Goal: Information Seeking & Learning: Check status

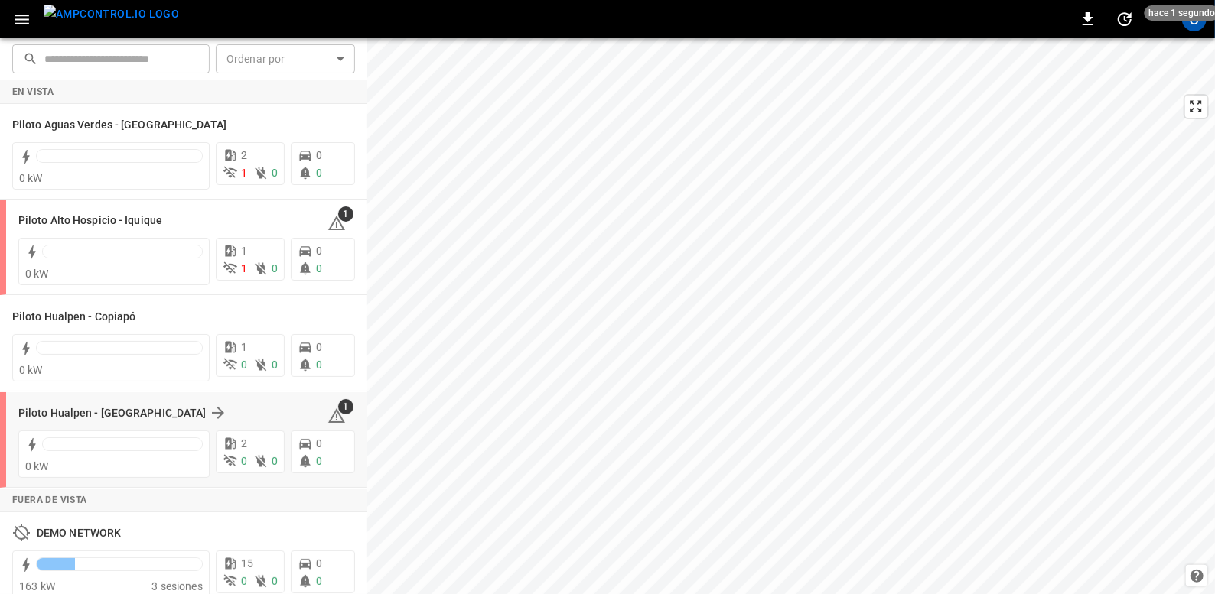
click at [195, 411] on div "Piloto Hualpen - [GEOGRAPHIC_DATA]" at bounding box center [163, 413] width 291 height 18
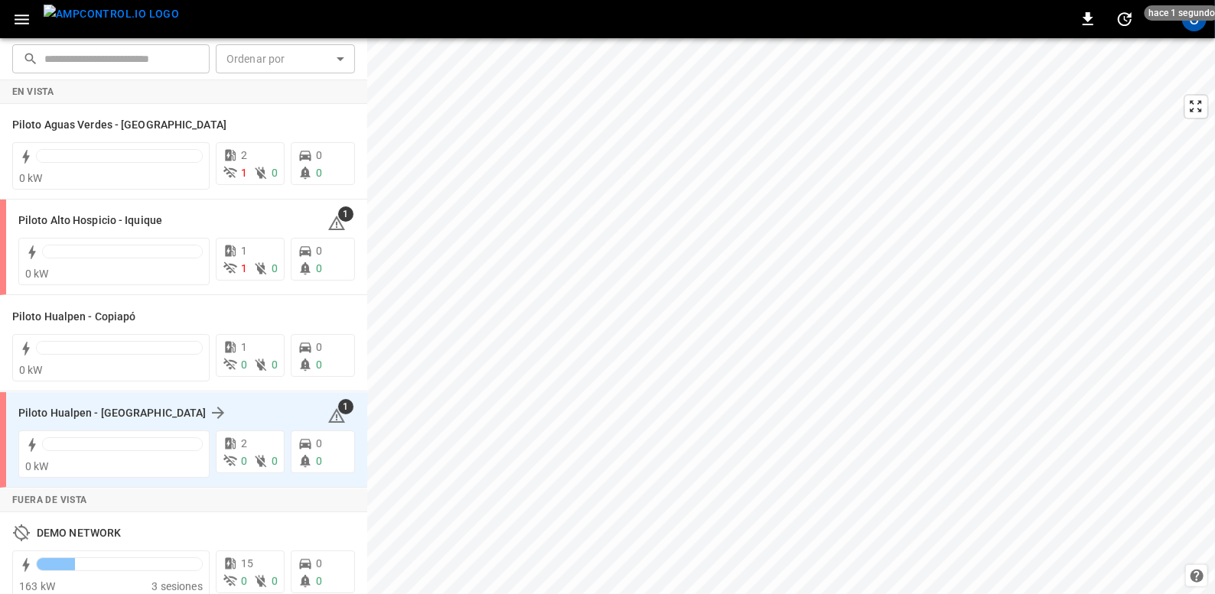
click at [327, 403] on div "1" at bounding box center [341, 413] width 28 height 24
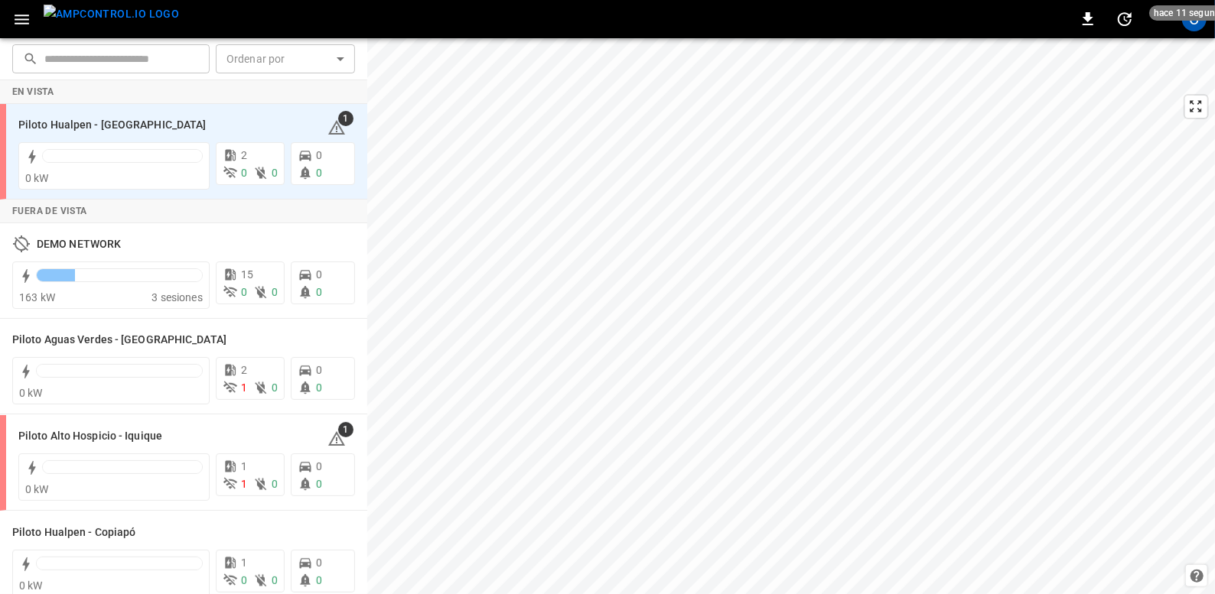
click at [77, 20] on img "menu" at bounding box center [111, 14] width 135 height 19
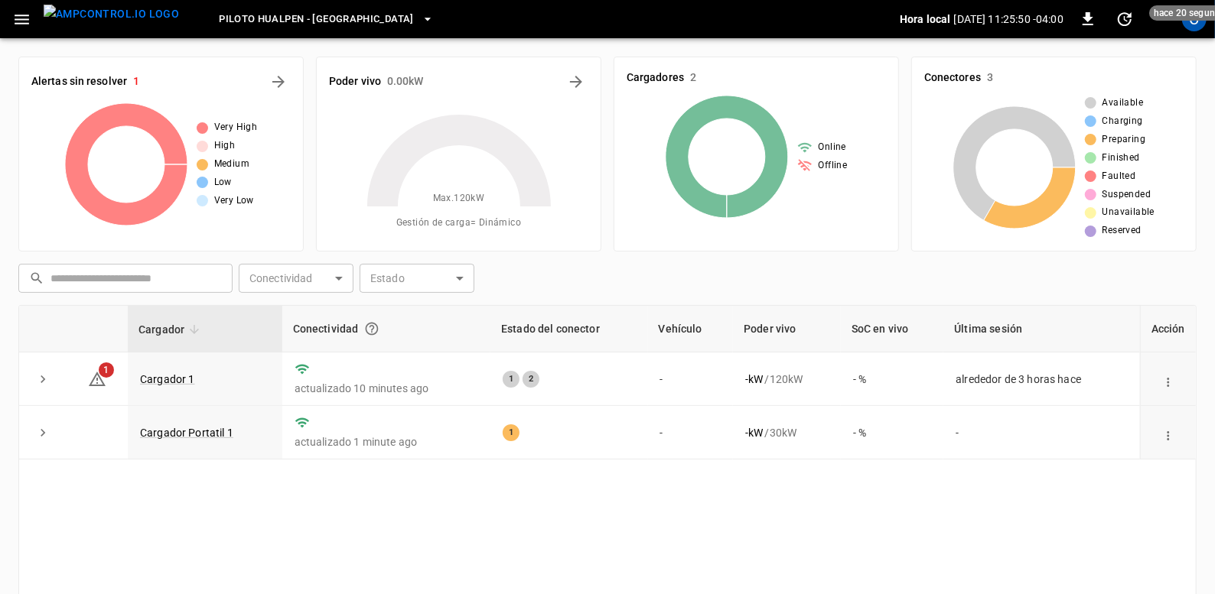
click at [968, 233] on div "Available Charging Preparing Finished Faulted Suspended Unavailable Reserved" at bounding box center [1053, 167] width 259 height 143
click at [98, 378] on icon at bounding box center [97, 379] width 18 height 18
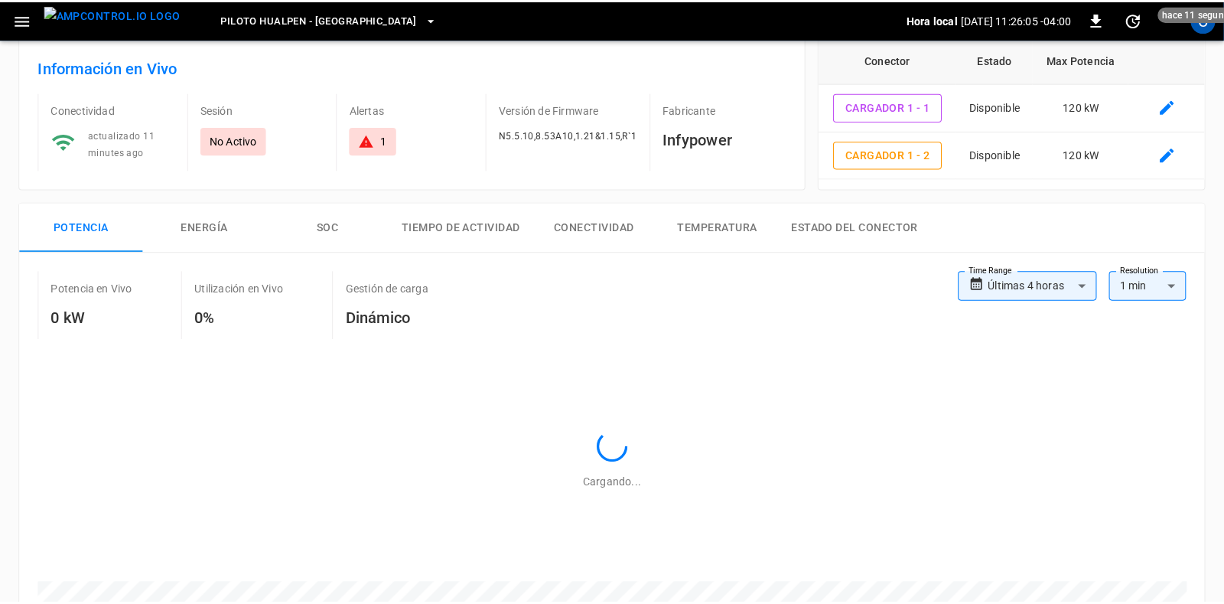
scroll to position [711, 0]
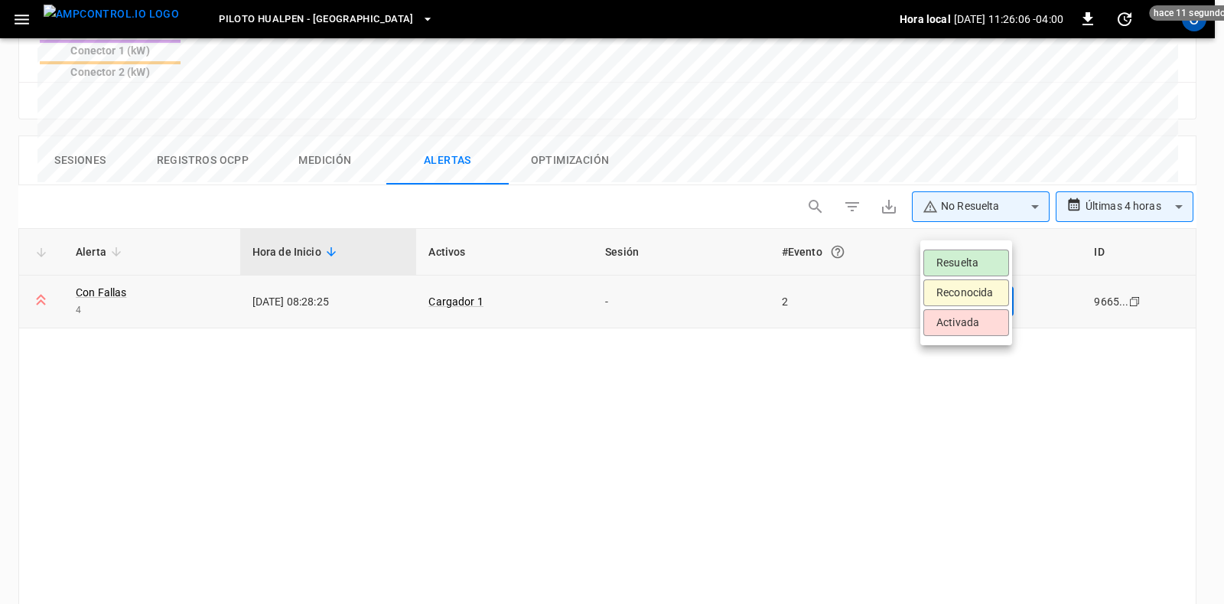
click at [1002, 221] on body "**********" at bounding box center [612, 4] width 1224 height 1431
click at [1002, 221] on div at bounding box center [612, 302] width 1224 height 604
click at [971, 227] on body "**********" at bounding box center [612, 4] width 1224 height 1431
click at [937, 270] on li "Resuelta" at bounding box center [966, 262] width 86 height 27
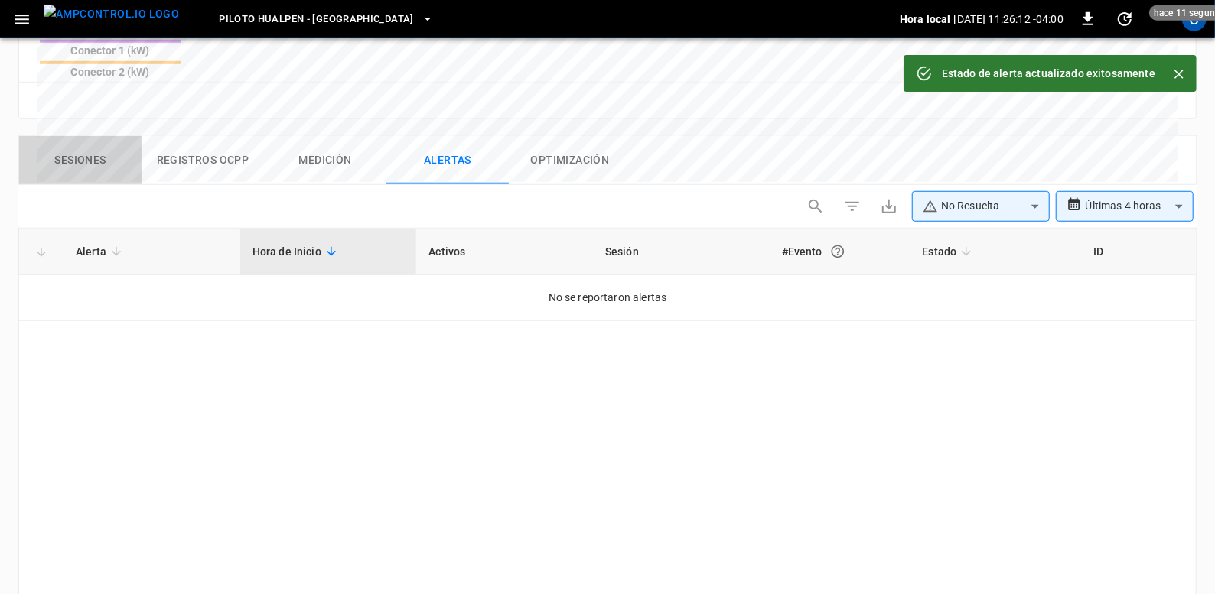
click at [93, 136] on button "Sesiones" at bounding box center [80, 160] width 122 height 49
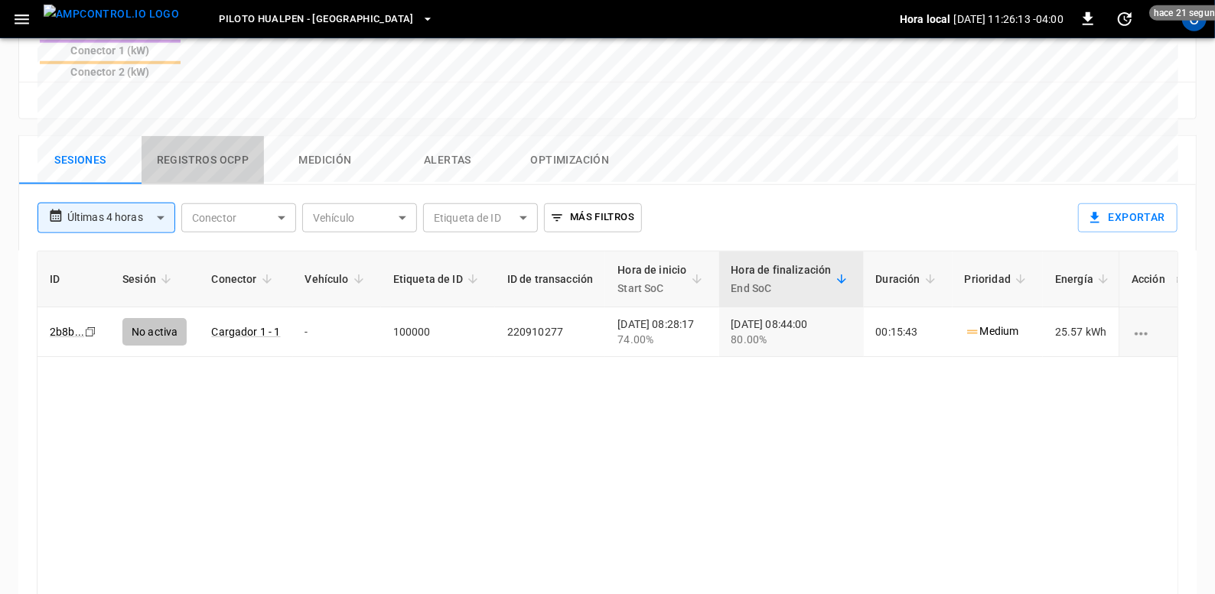
click at [178, 136] on button "Registros OCPP" at bounding box center [203, 160] width 122 height 49
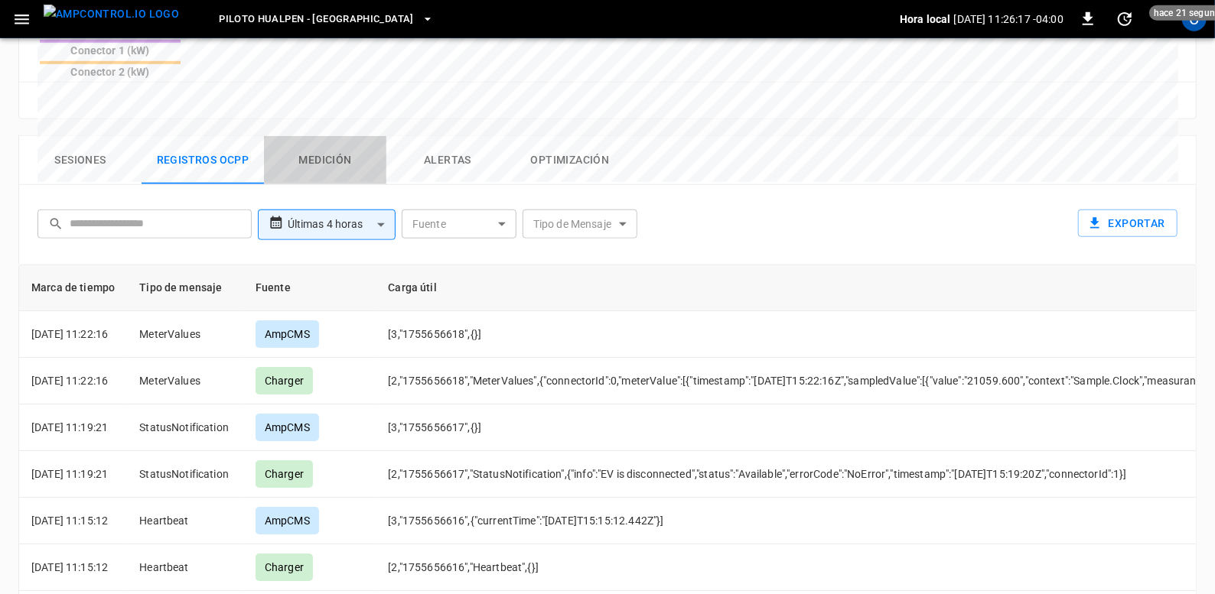
click at [350, 136] on button "Medición" at bounding box center [325, 160] width 122 height 49
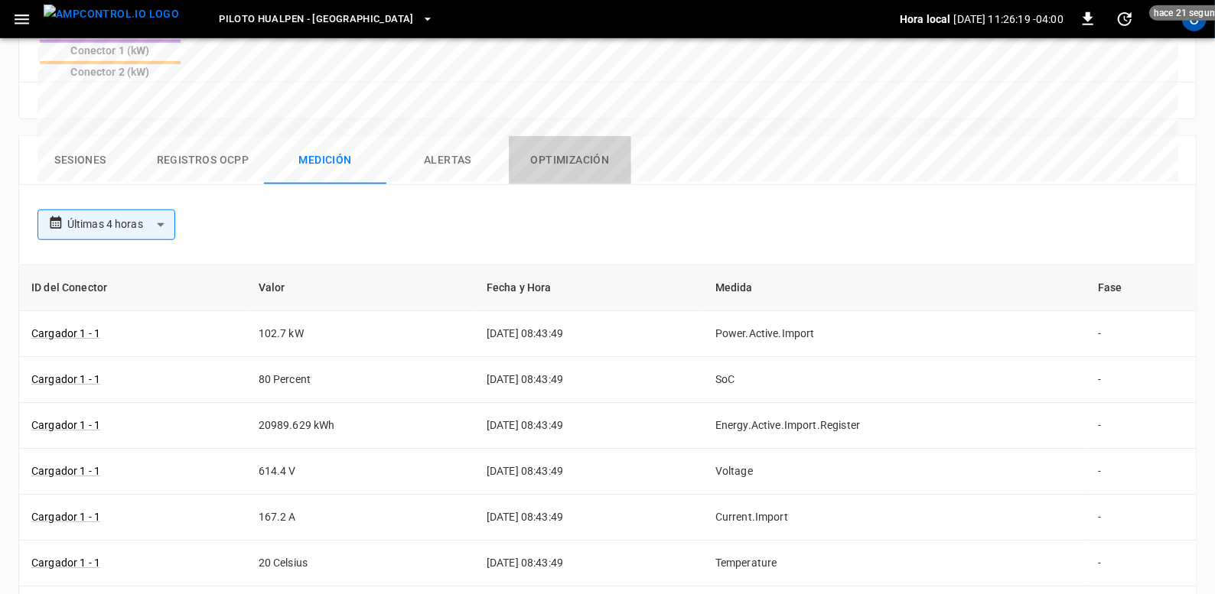
click at [558, 136] on button "Optimización" at bounding box center [570, 160] width 122 height 49
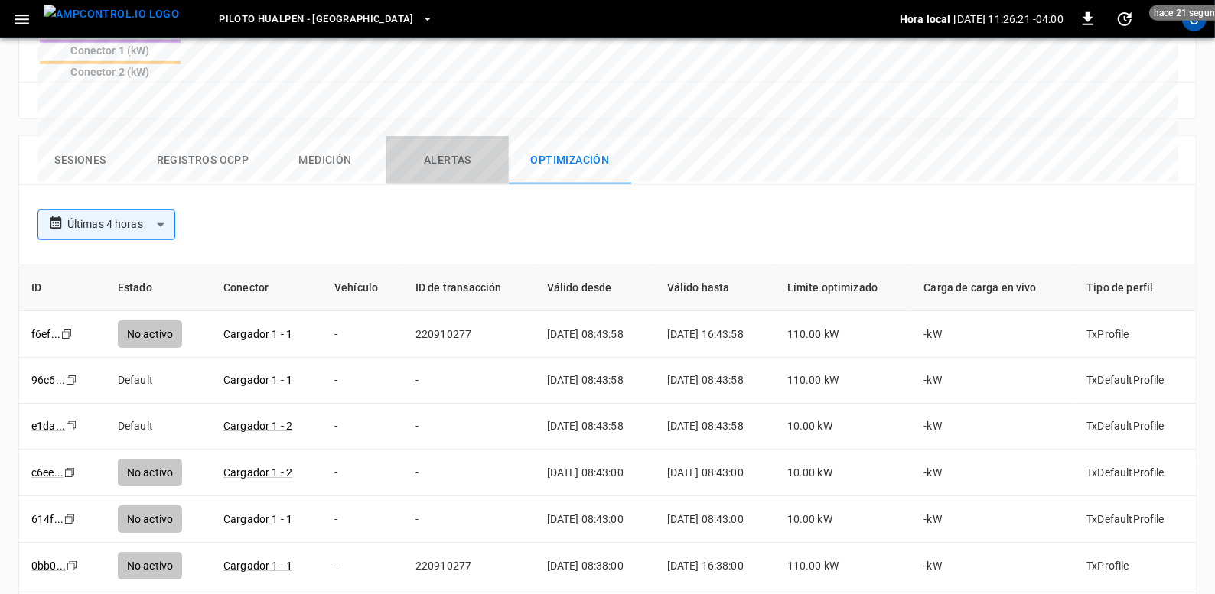
click at [477, 136] on button "Alertas" at bounding box center [447, 160] width 122 height 49
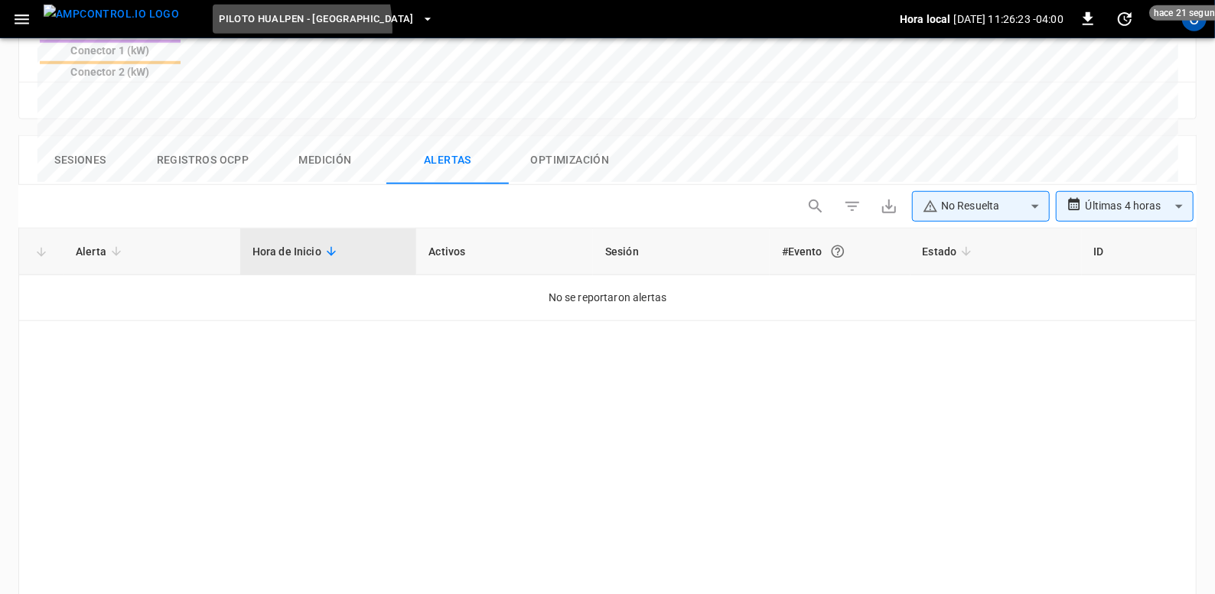
click at [230, 28] on button "Piloto Hualpen - [GEOGRAPHIC_DATA]" at bounding box center [326, 20] width 227 height 30
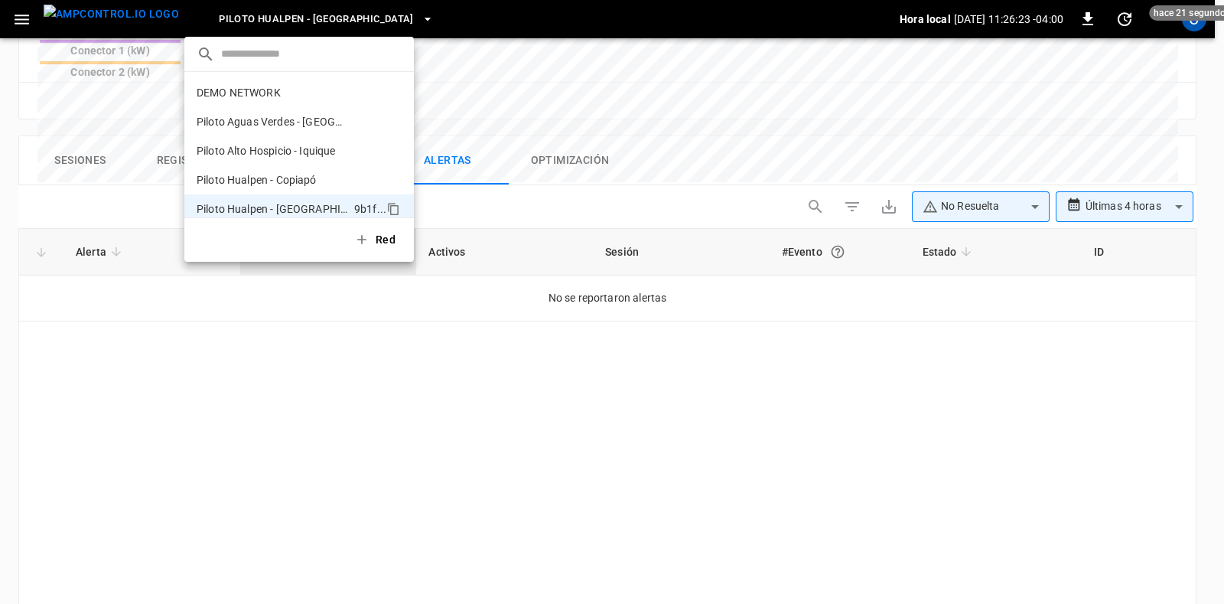
scroll to position [11, 0]
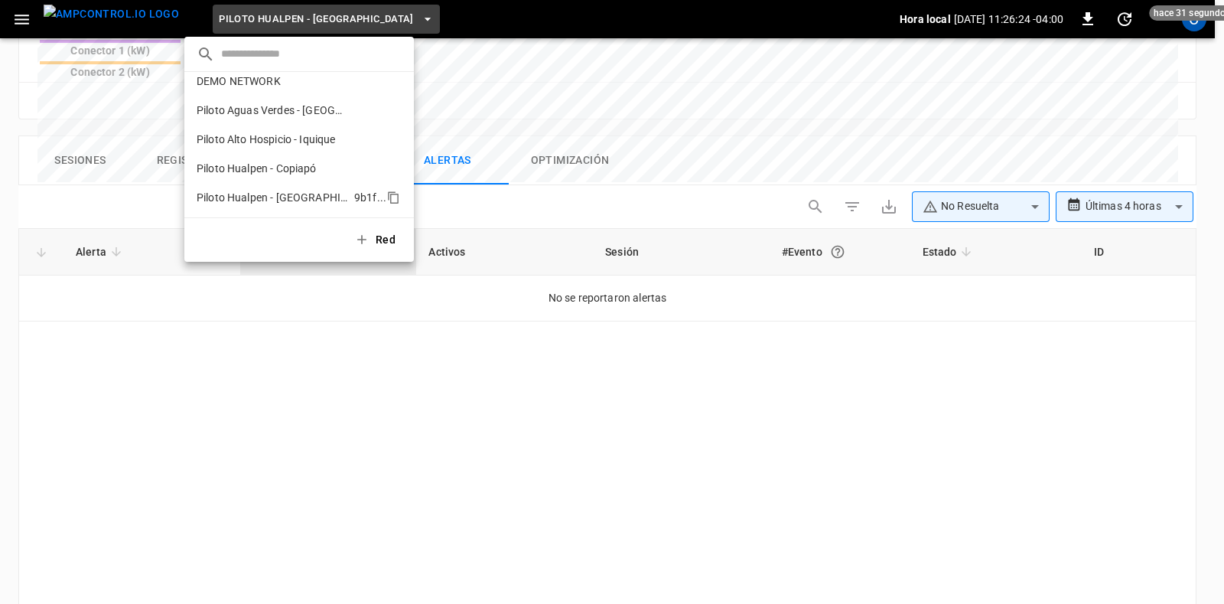
click at [239, 197] on p "Piloto Hualpen - [GEOGRAPHIC_DATA]" at bounding box center [272, 197] width 151 height 15
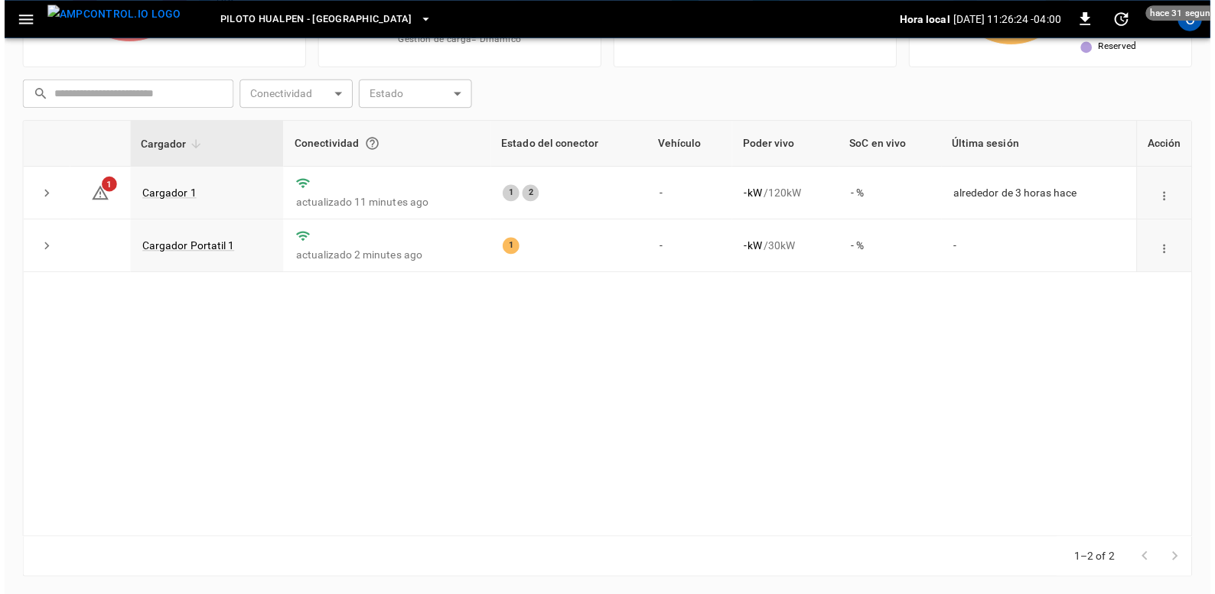
scroll to position [183, 0]
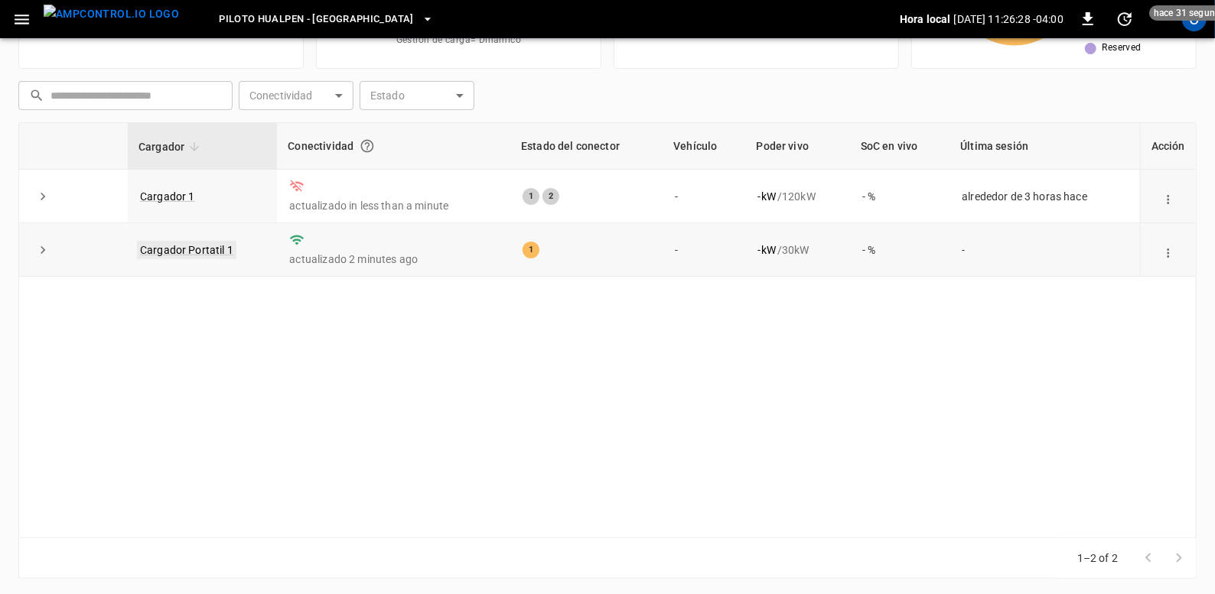
click at [222, 252] on link "Cargador Portatil 1" at bounding box center [186, 250] width 99 height 18
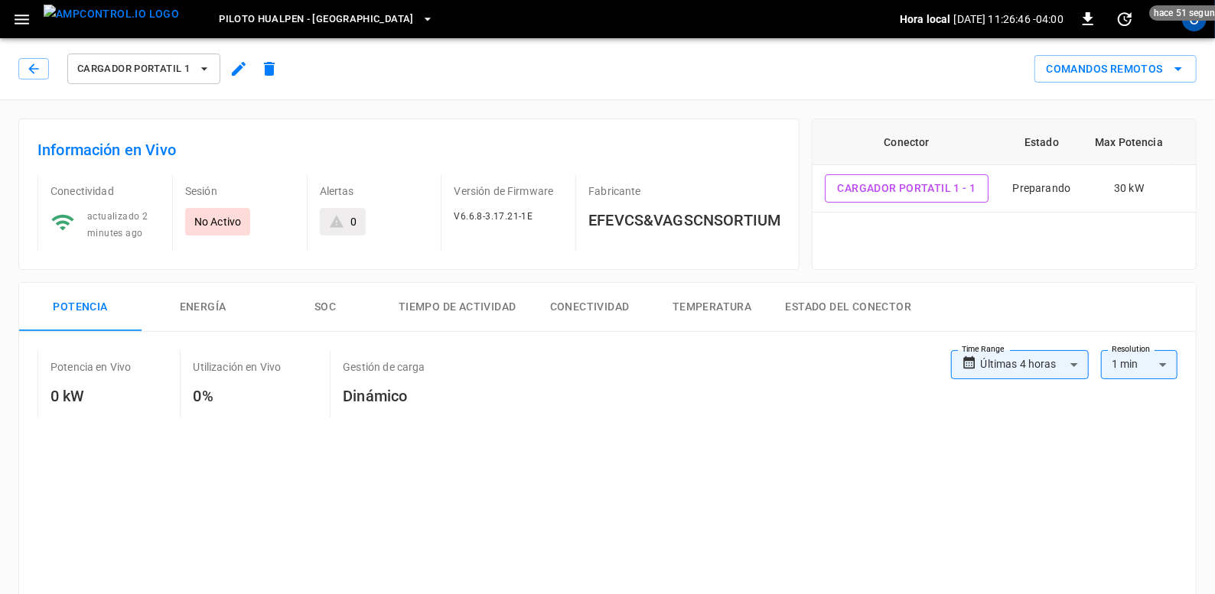
click at [144, 237] on div "actualizado 2 minutes ago" at bounding box center [117, 219] width 85 height 46
click at [249, 204] on div "Sesión No Activo" at bounding box center [233, 212] width 122 height 77
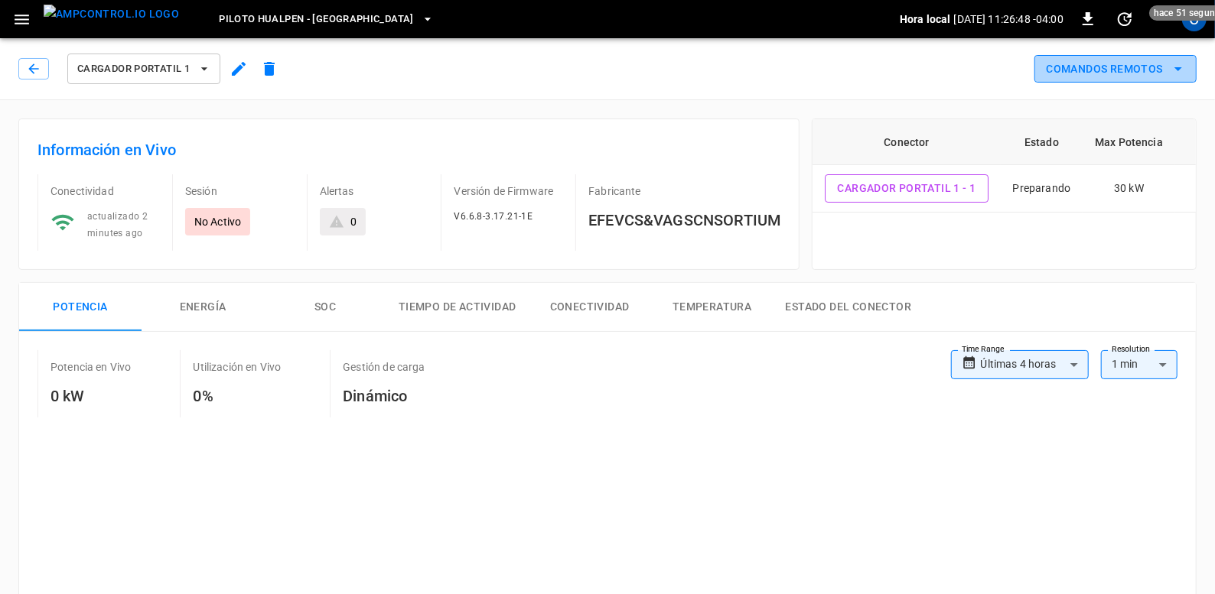
click at [1151, 70] on button "Comandos Remotos" at bounding box center [1115, 69] width 162 height 28
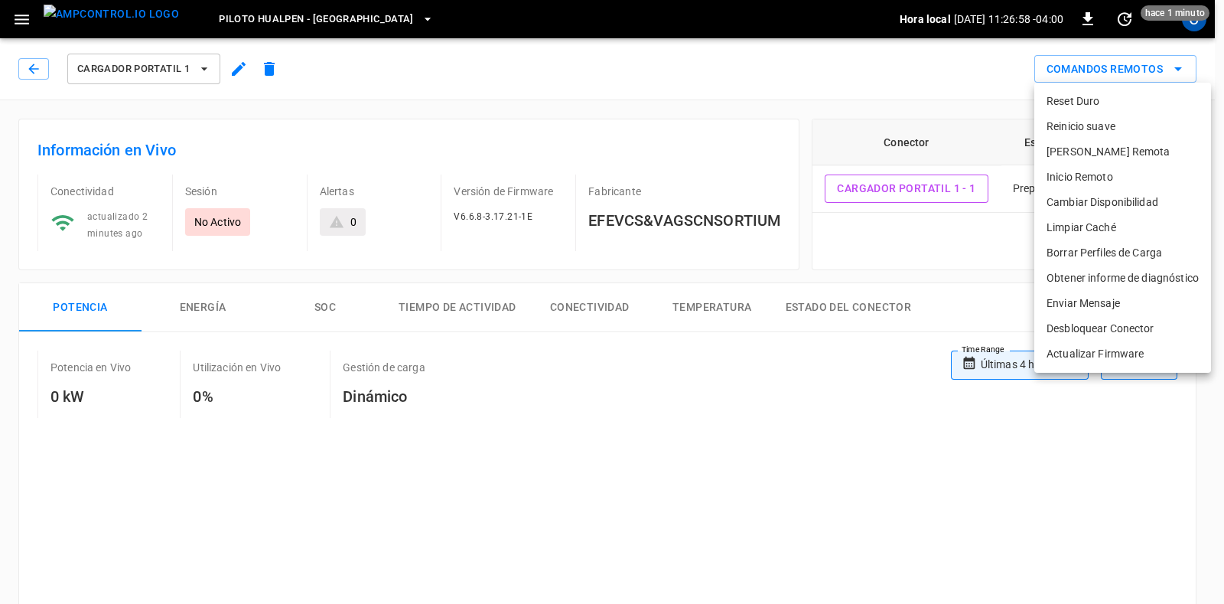
click at [701, 112] on div at bounding box center [612, 302] width 1224 height 604
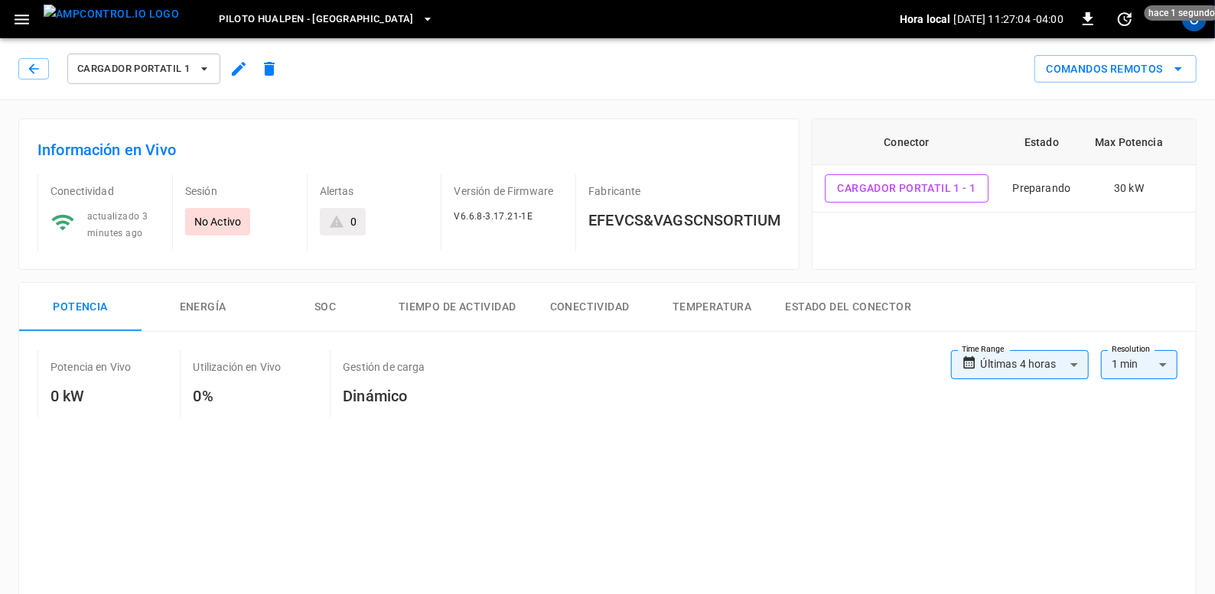
click at [207, 212] on div "No Activo" at bounding box center [217, 222] width 65 height 28
click at [203, 231] on div "No Activo" at bounding box center [217, 222] width 65 height 28
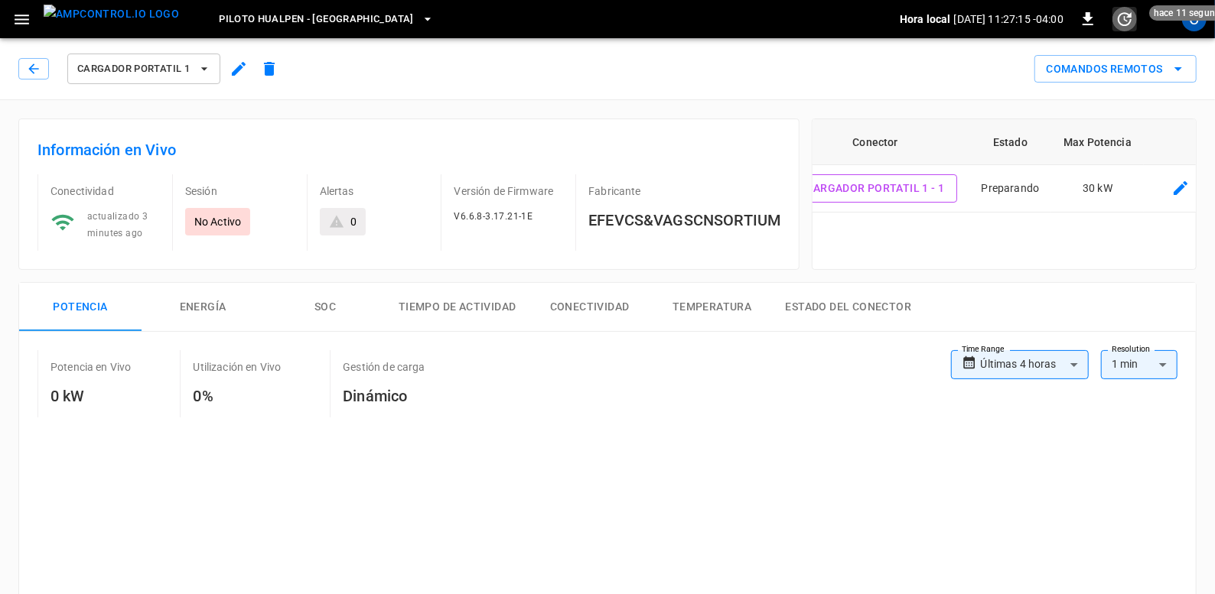
click at [1121, 11] on icon "set refresh interval" at bounding box center [1124, 19] width 18 height 18
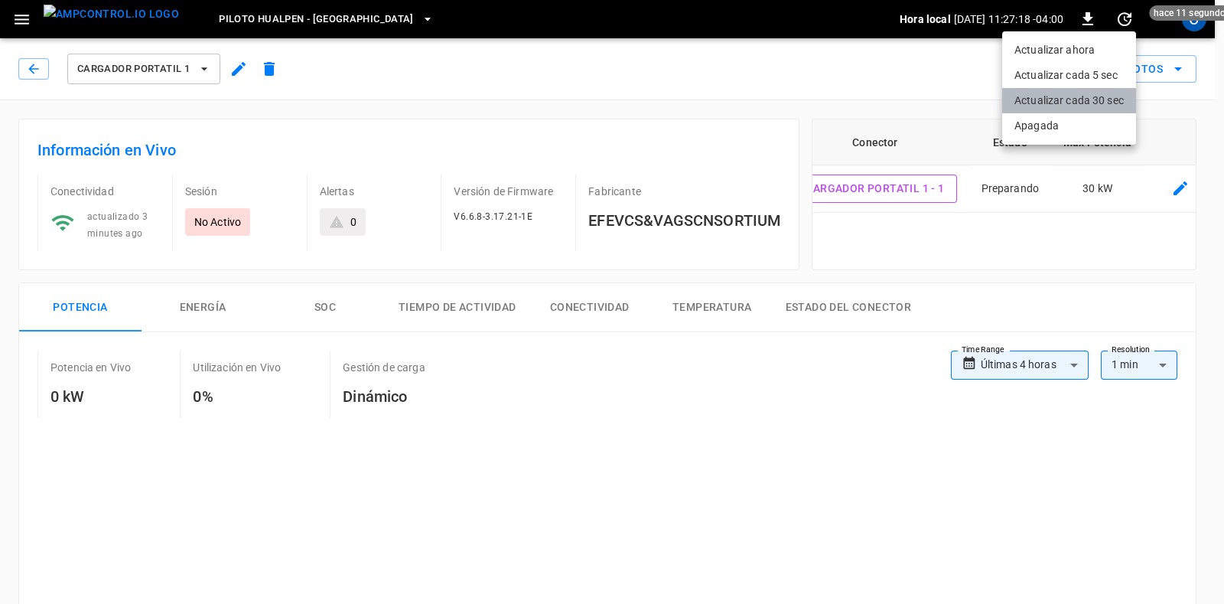
click at [1051, 106] on li "Actualizar cada 30 sec" at bounding box center [1069, 100] width 134 height 25
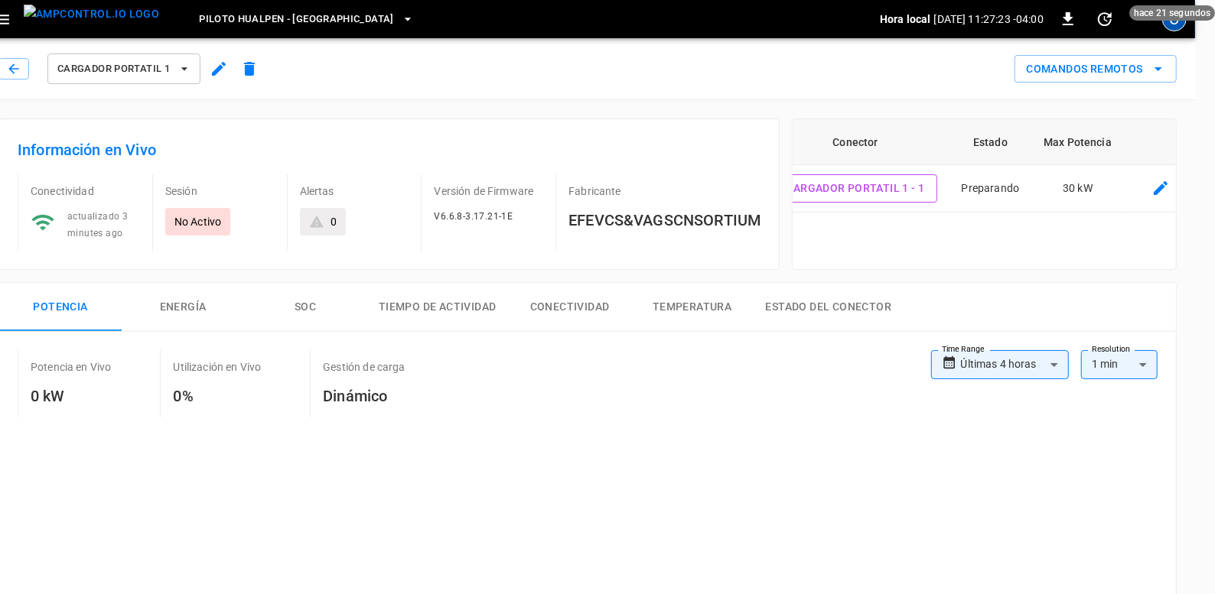
click at [1163, 26] on div "C" at bounding box center [1174, 19] width 24 height 24
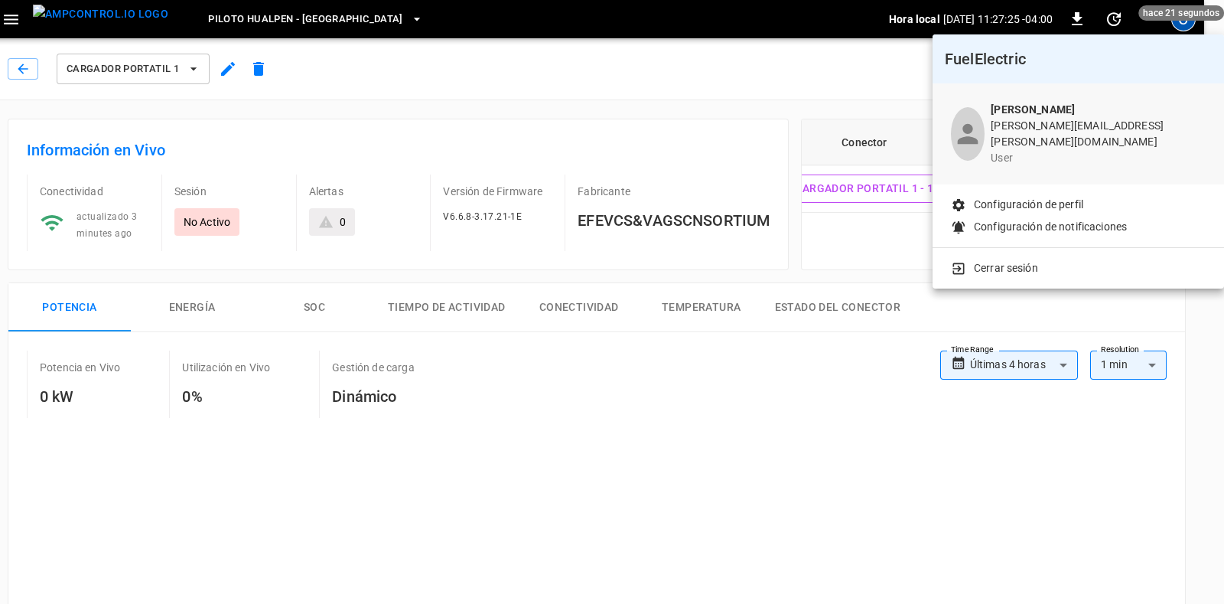
click at [801, 102] on div at bounding box center [612, 302] width 1224 height 604
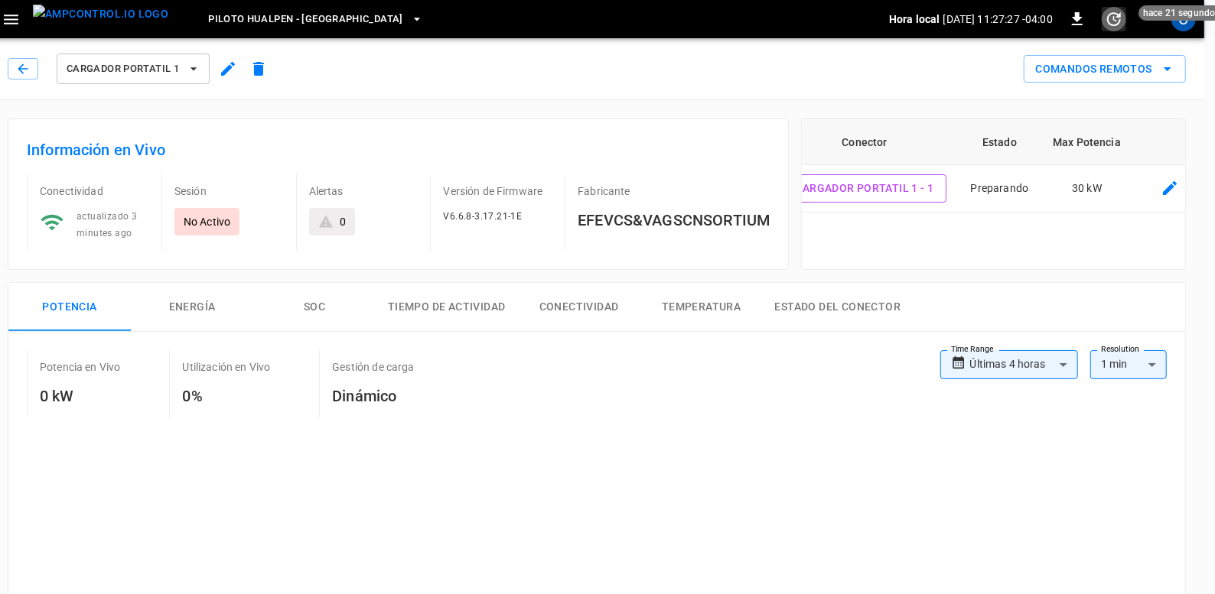
click at [1119, 24] on icon "set refresh interval" at bounding box center [1114, 19] width 18 height 18
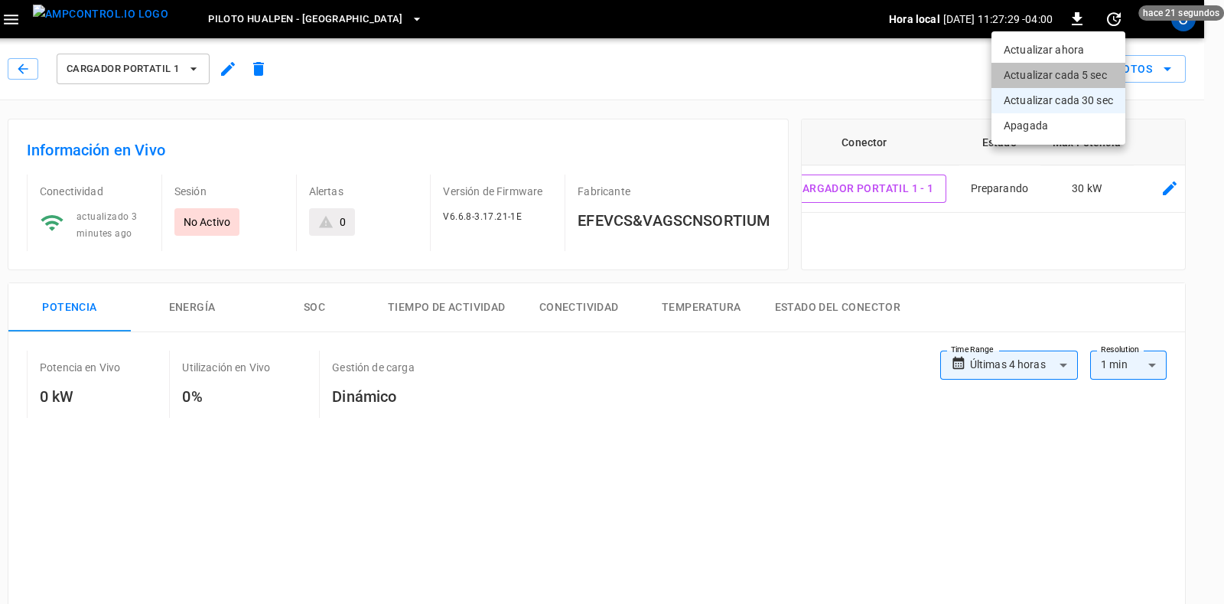
click at [1050, 86] on li "Actualizar cada 5 sec" at bounding box center [1059, 75] width 134 height 25
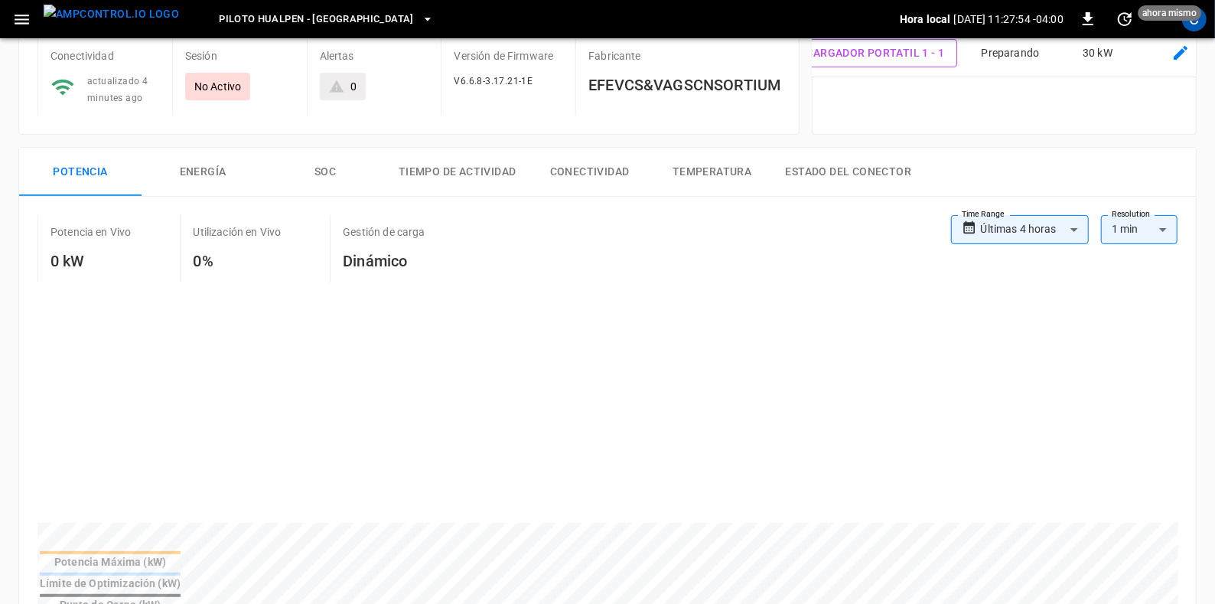
scroll to position [0, 0]
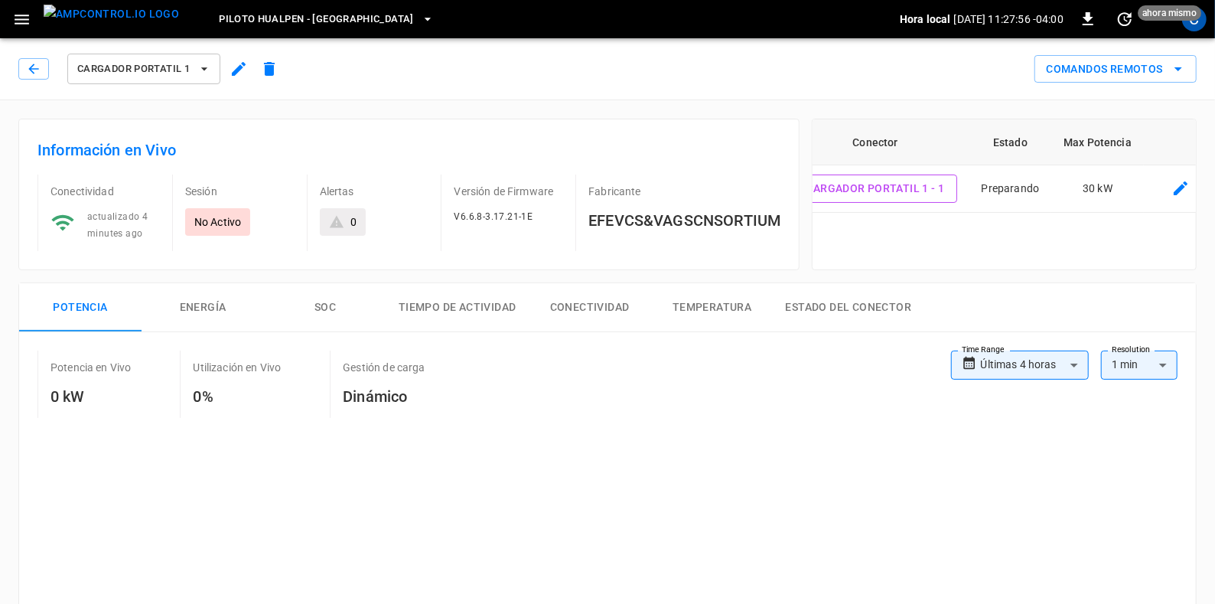
click at [133, 231] on span "actualizado 4 minutes ago" at bounding box center [117, 225] width 60 height 28
click at [264, 143] on h6 "Información en Vivo" at bounding box center [408, 150] width 743 height 24
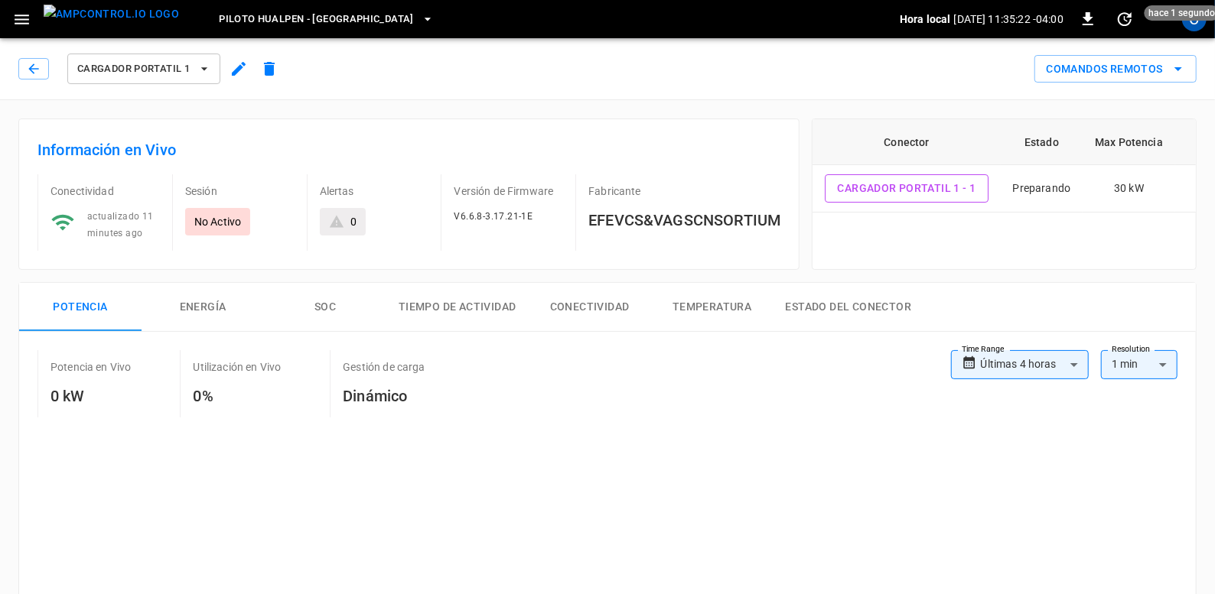
click at [112, 217] on span "actualizado 11 minutes ago" at bounding box center [120, 225] width 67 height 28
click at [165, 151] on h6 "Información en Vivo" at bounding box center [408, 150] width 743 height 24
click at [1141, 58] on button "Comandos Remotos" at bounding box center [1115, 69] width 162 height 28
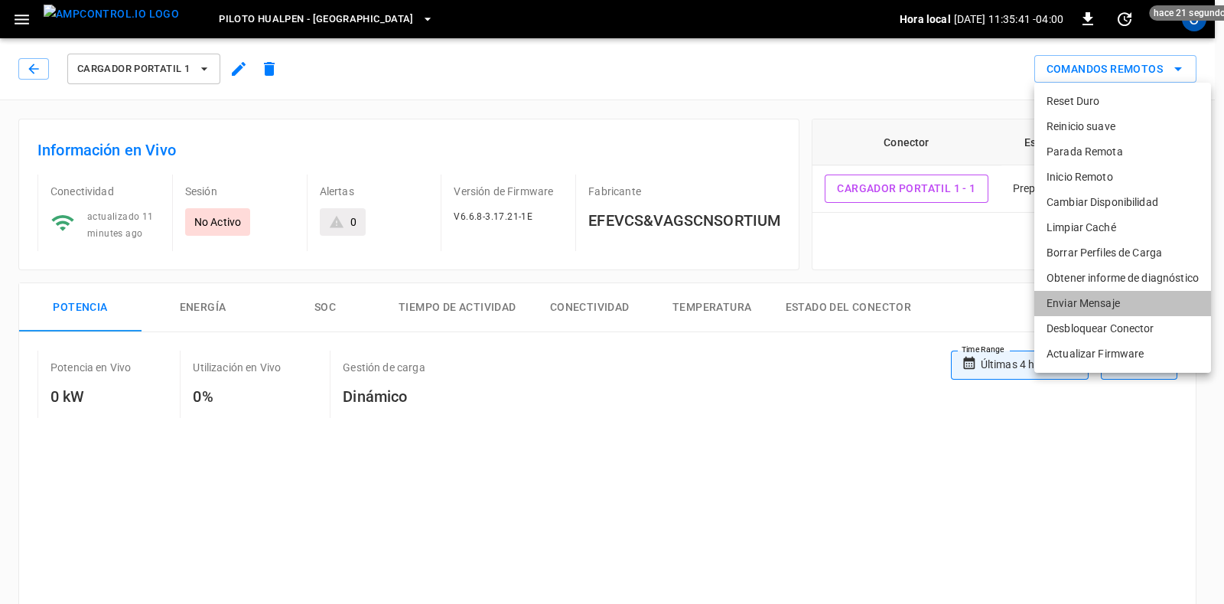
click at [1063, 298] on li "Enviar Mensaje" at bounding box center [1122, 303] width 177 height 25
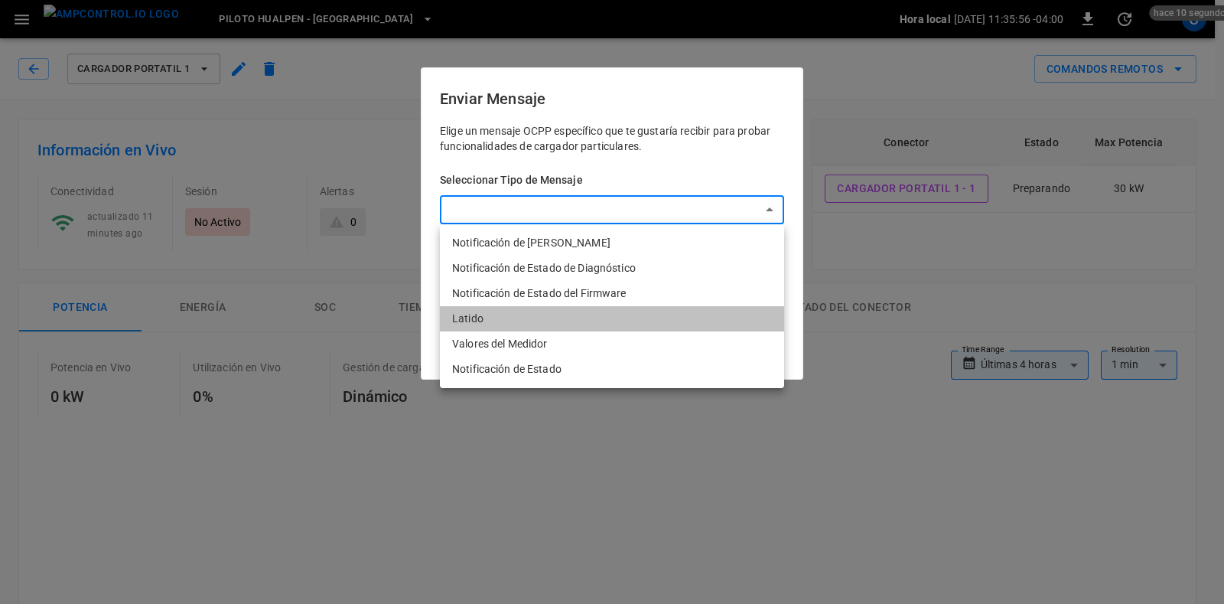
click at [620, 311] on li "Latido" at bounding box center [612, 318] width 344 height 25
type input "*********"
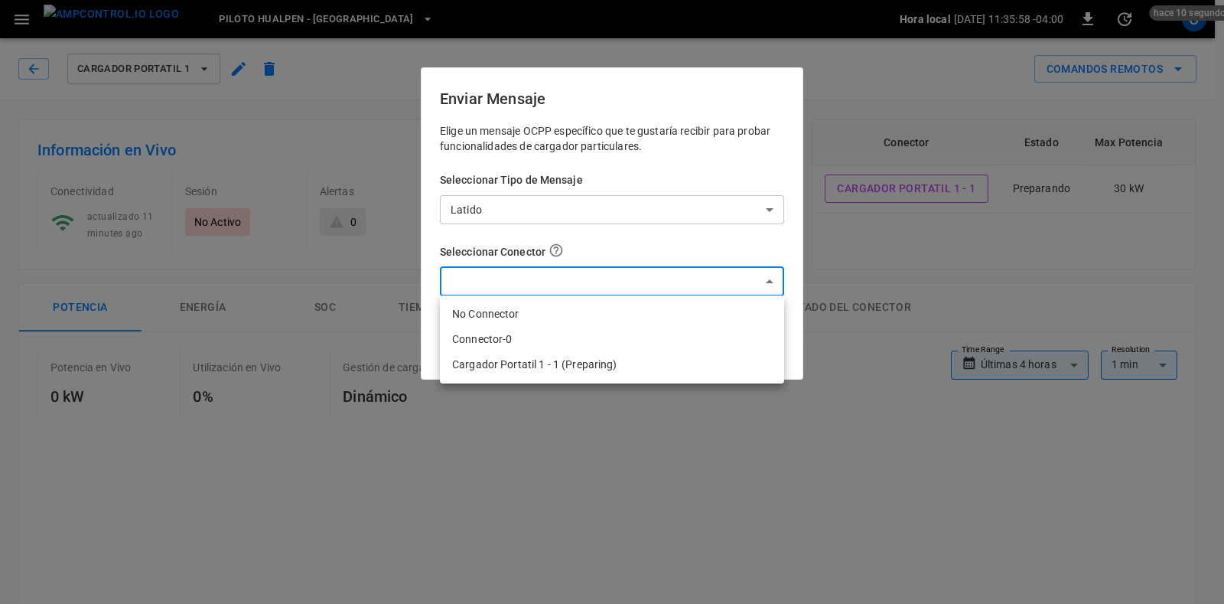
click at [572, 360] on li "Cargador Portatil 1 - 1 (Preparing)" at bounding box center [612, 364] width 344 height 25
type input "**********"
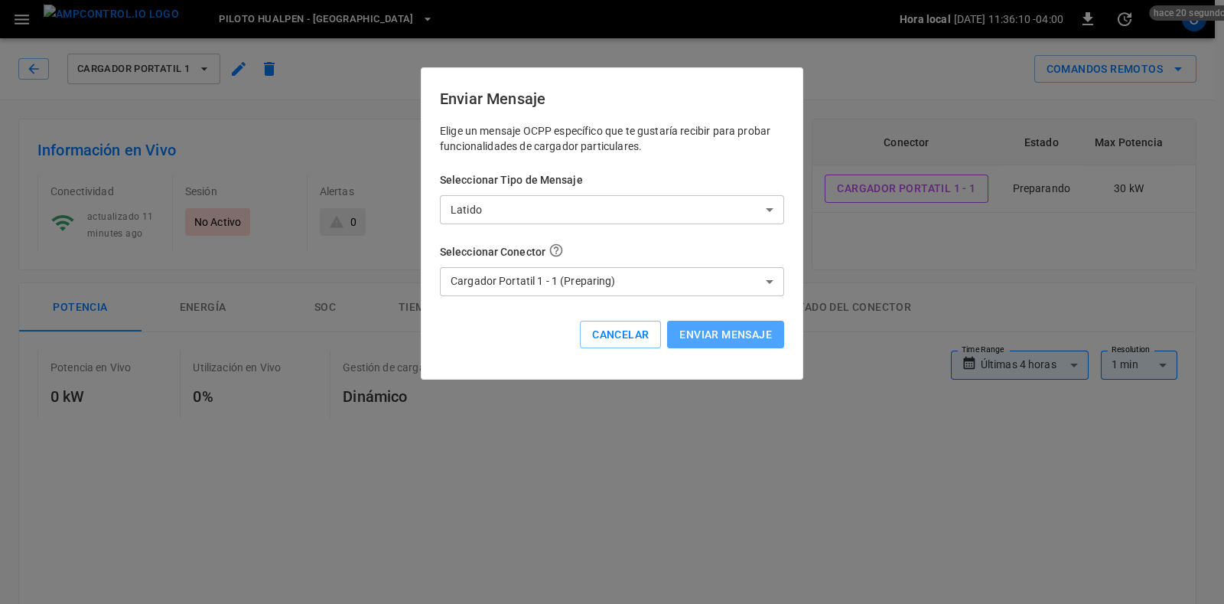
click at [703, 327] on button "Enviar Mensaje" at bounding box center [725, 335] width 117 height 28
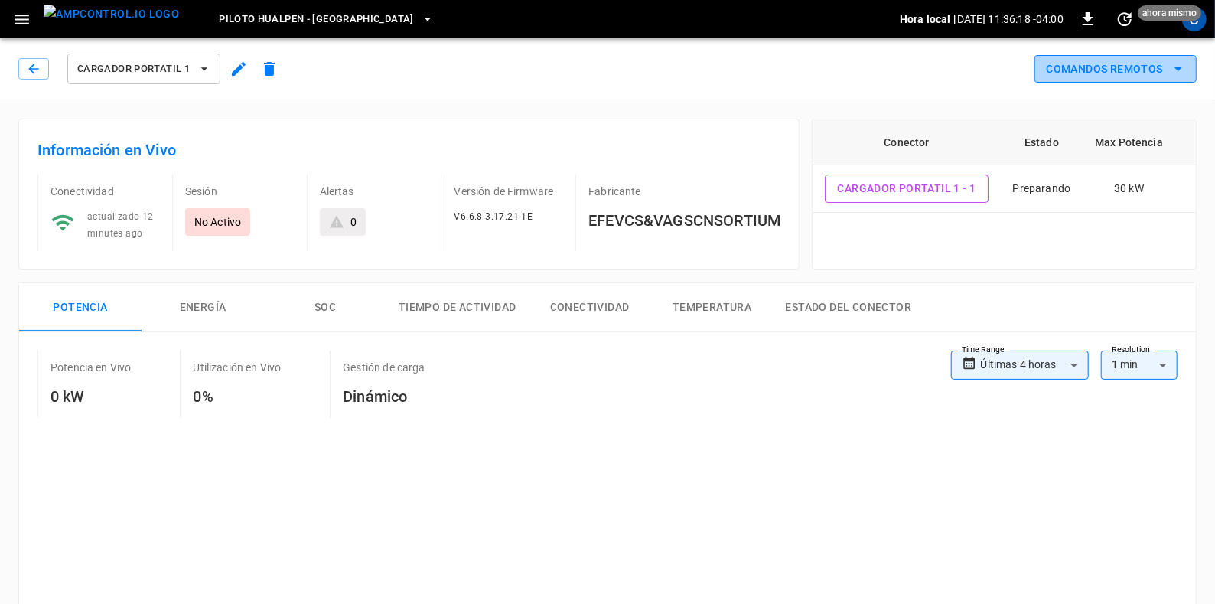
click at [1151, 67] on button "Comandos Remotos" at bounding box center [1115, 69] width 162 height 28
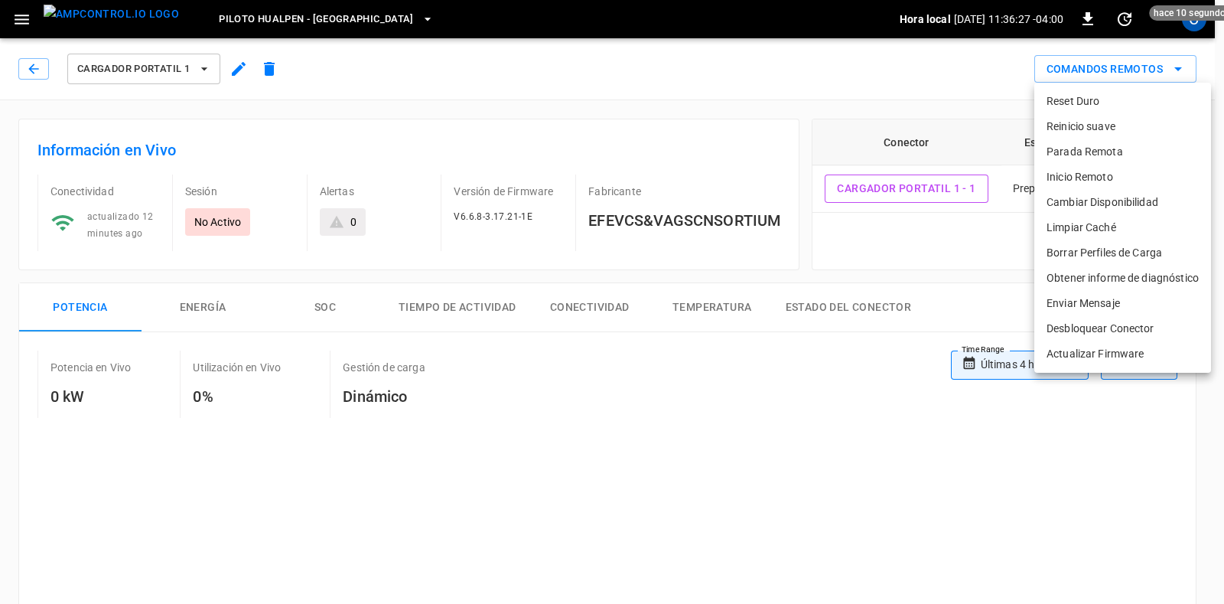
click at [962, 81] on div at bounding box center [612, 302] width 1224 height 604
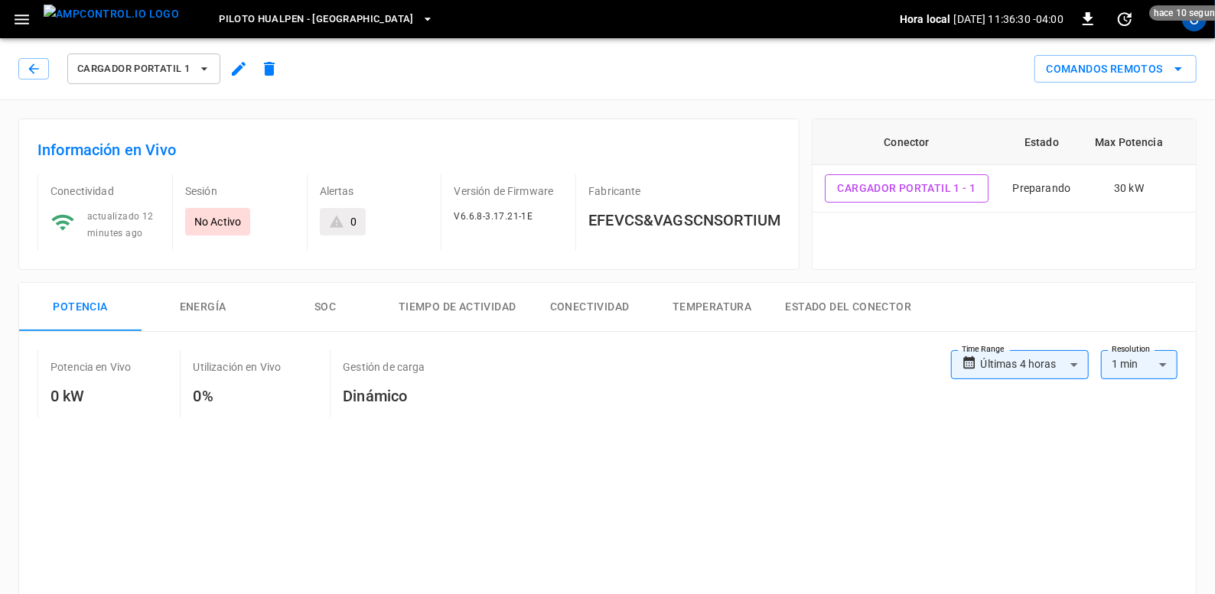
click at [50, 216] on icon at bounding box center [62, 222] width 24 height 24
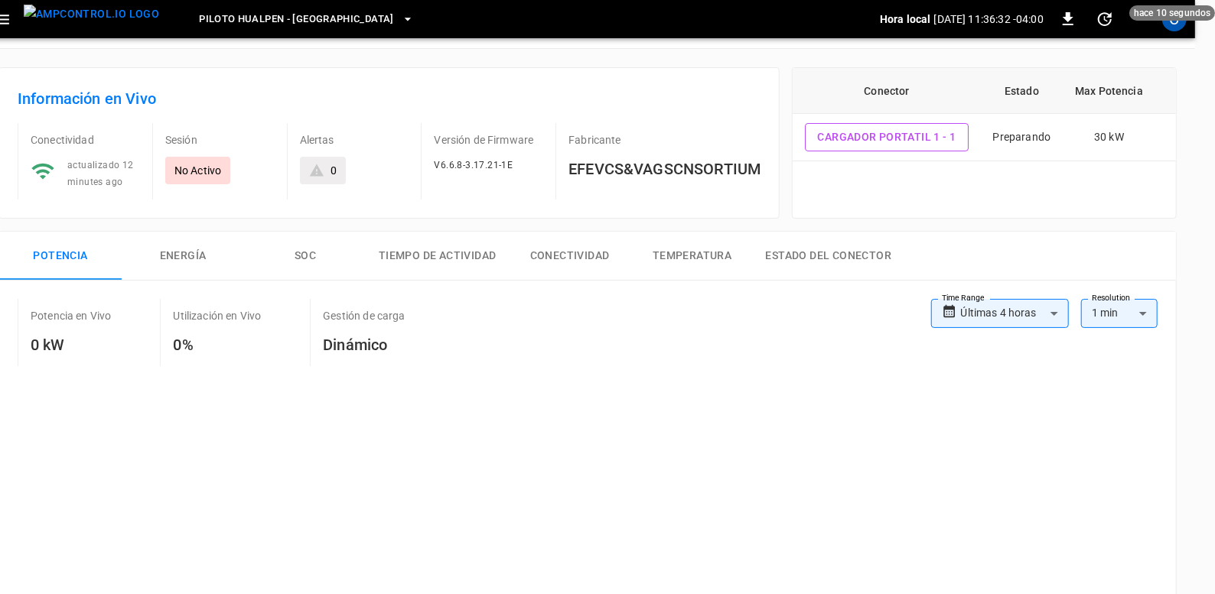
click at [203, 160] on div "No Activo" at bounding box center [197, 171] width 65 height 28
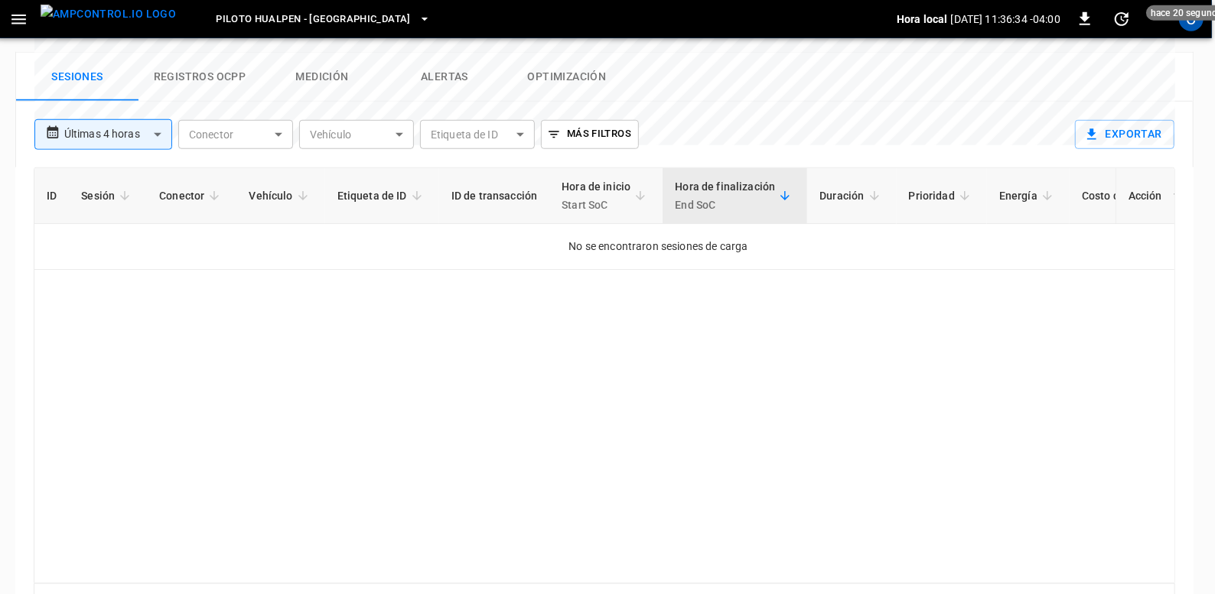
scroll to position [0, 3]
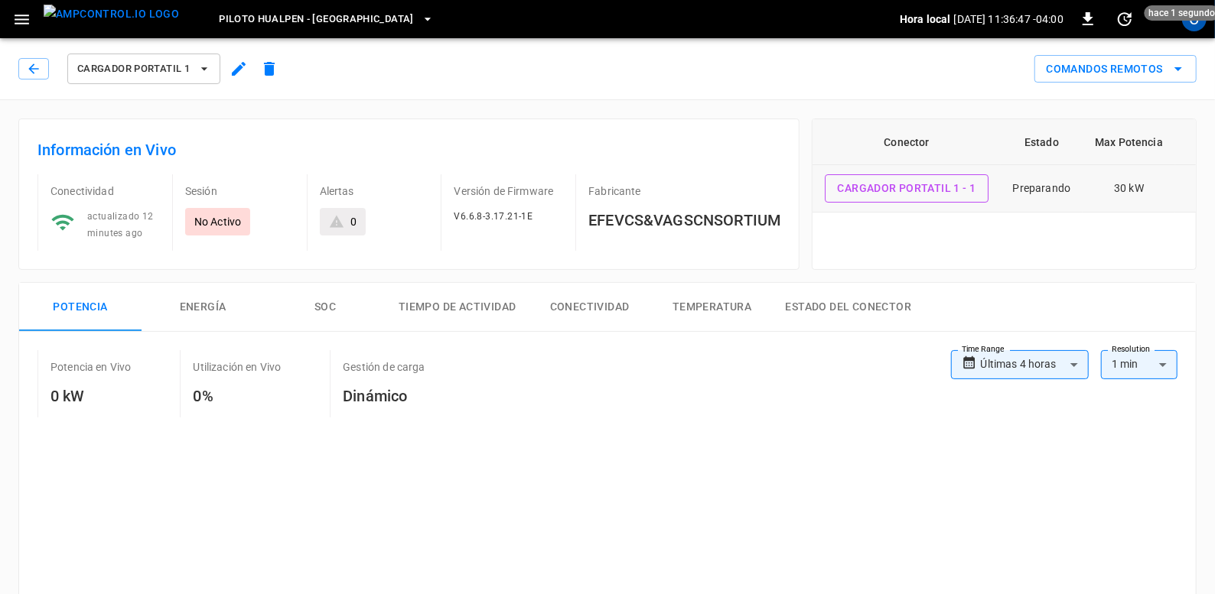
scroll to position [0, 49]
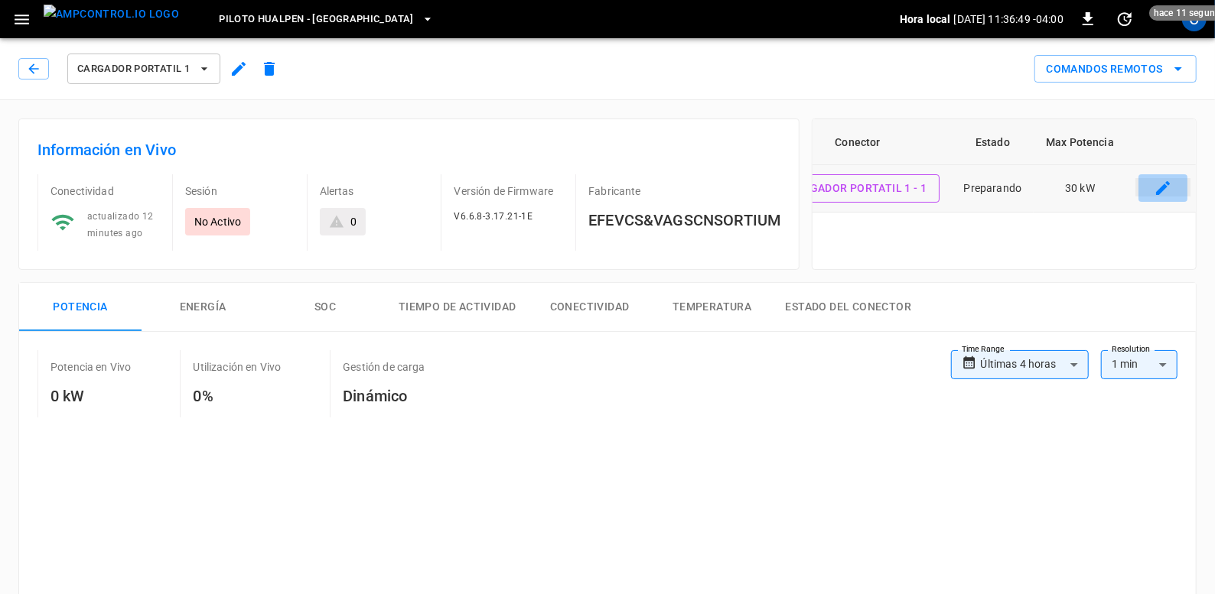
click at [1167, 193] on icon "connector table" at bounding box center [1163, 188] width 18 height 18
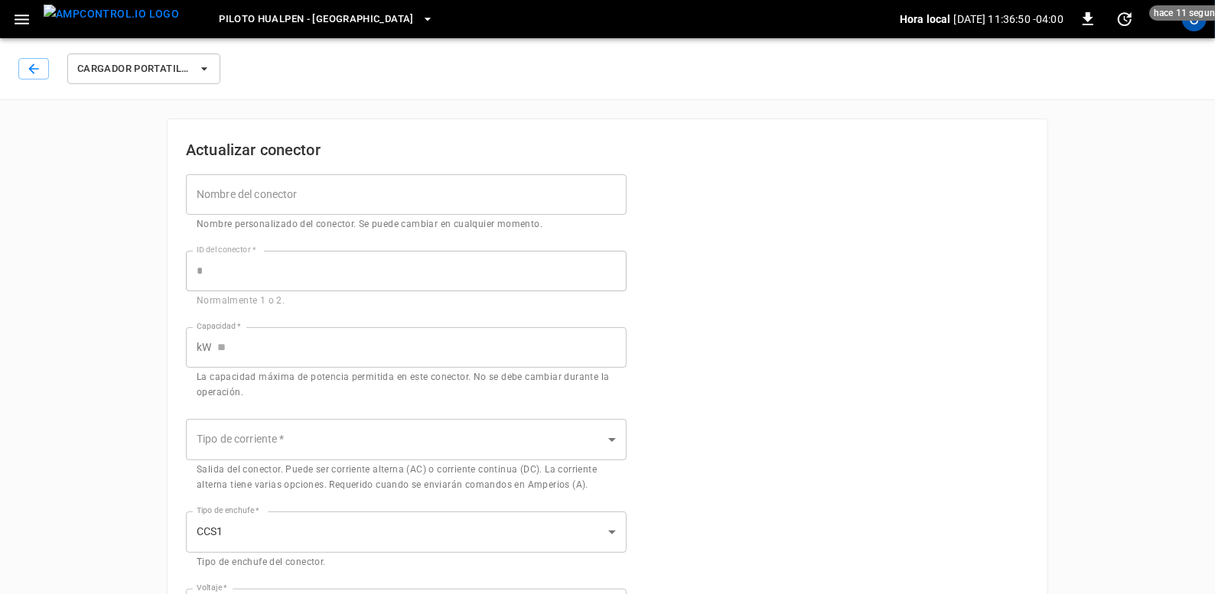
type input "**"
type input "****"
type input "***"
type input "*"
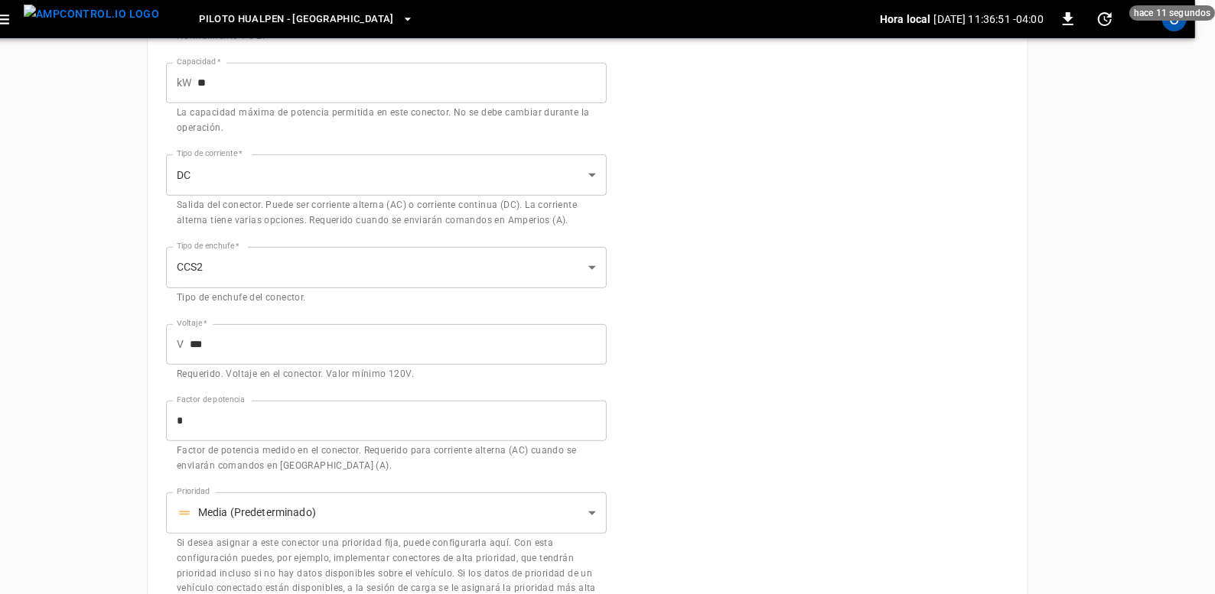
scroll to position [448, 20]
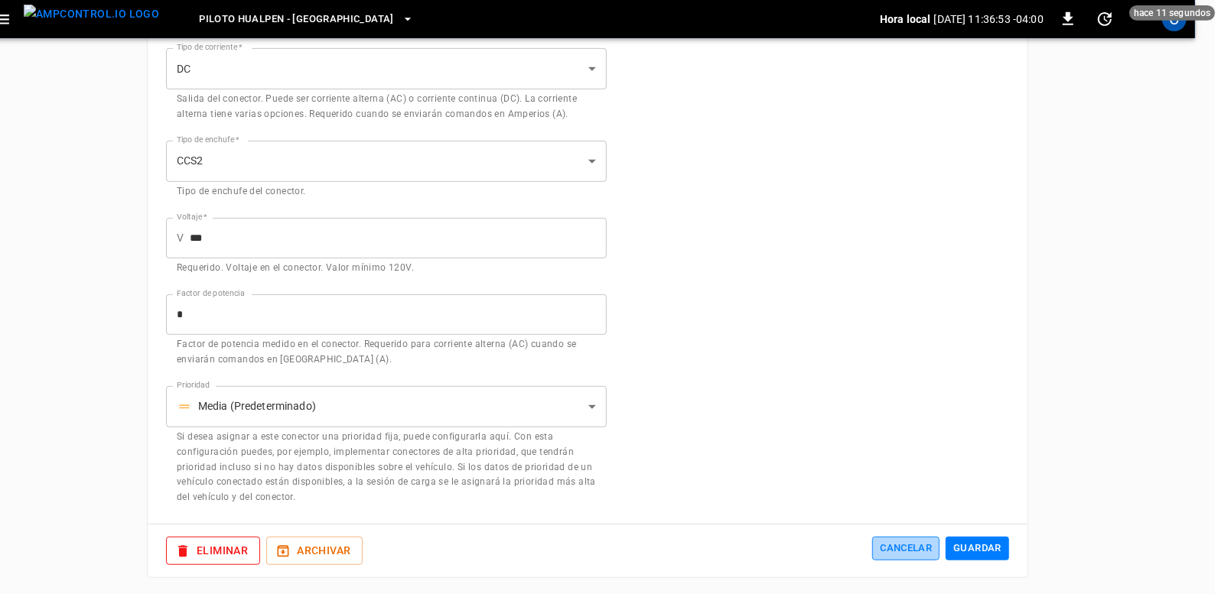
click at [903, 544] on button "Cancelar" at bounding box center [905, 549] width 67 height 24
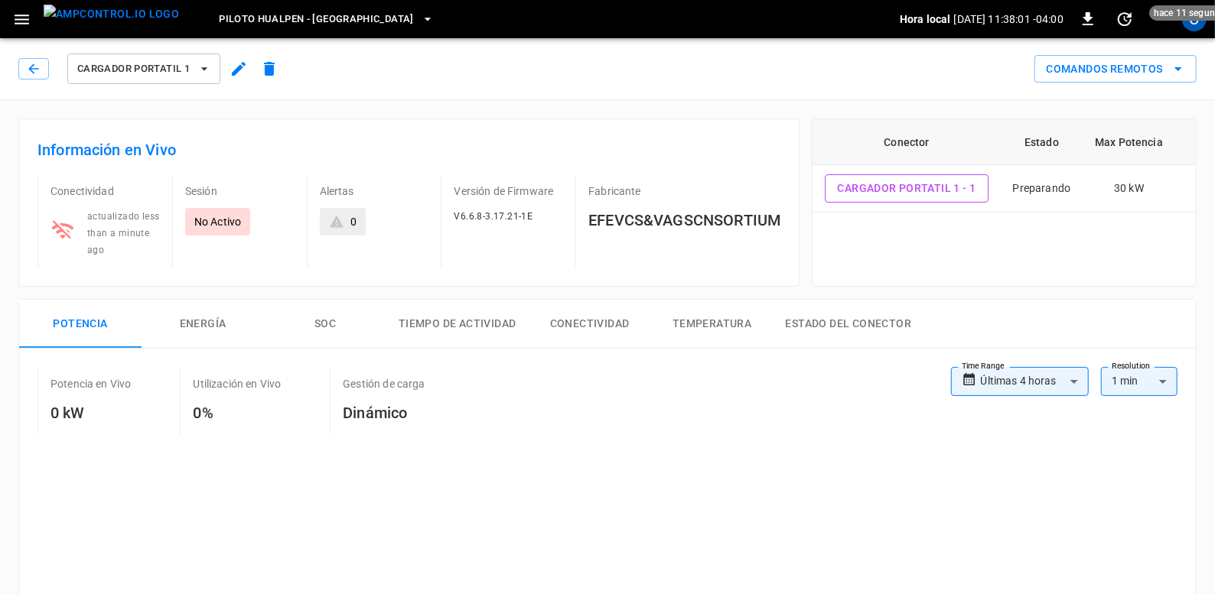
click at [704, 226] on h6 "EFEVCS&VAGSCNSORTIUM" at bounding box center [684, 220] width 192 height 24
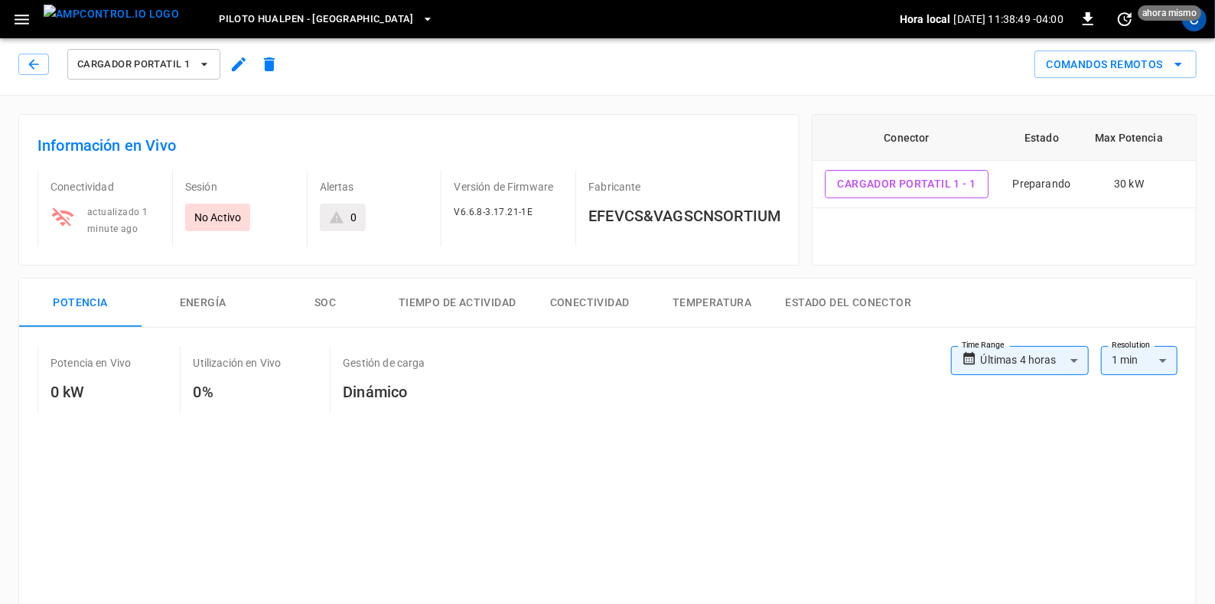
scroll to position [4, 0]
click at [949, 340] on div "**********" at bounding box center [607, 566] width 1177 height 476
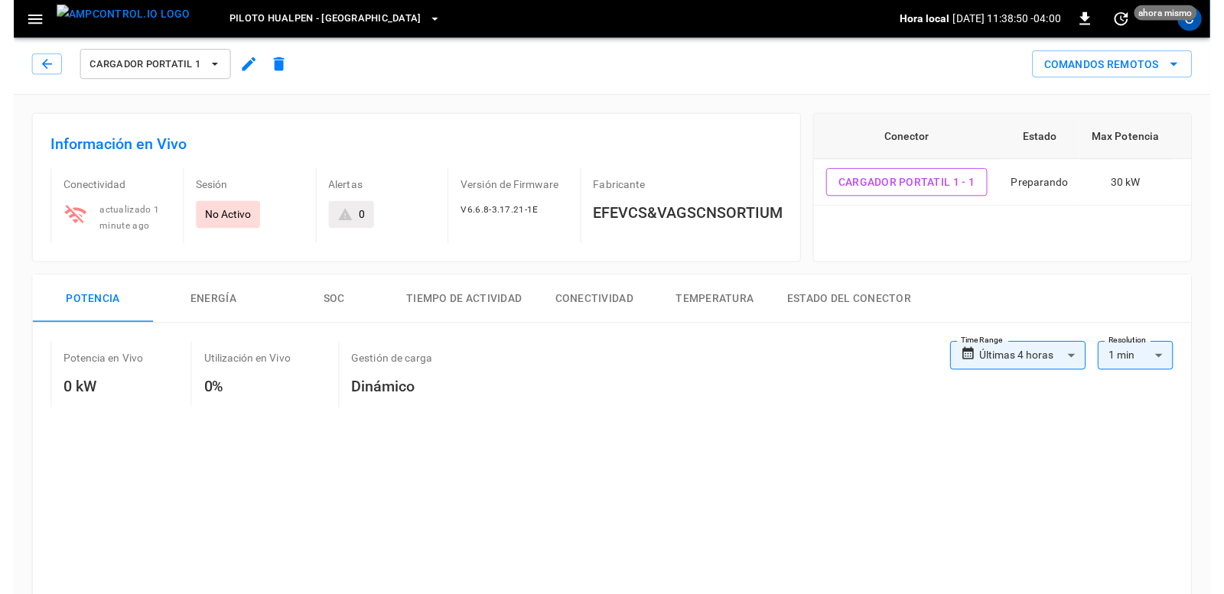
scroll to position [0, 0]
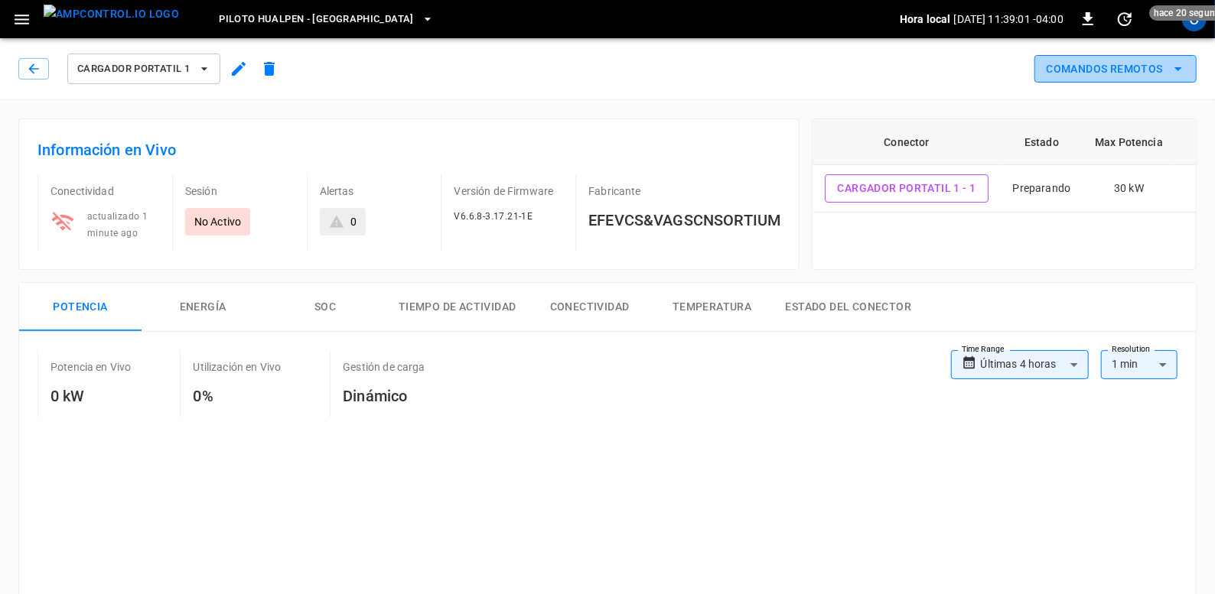
click at [1116, 81] on button "Comandos Remotos" at bounding box center [1115, 69] width 162 height 28
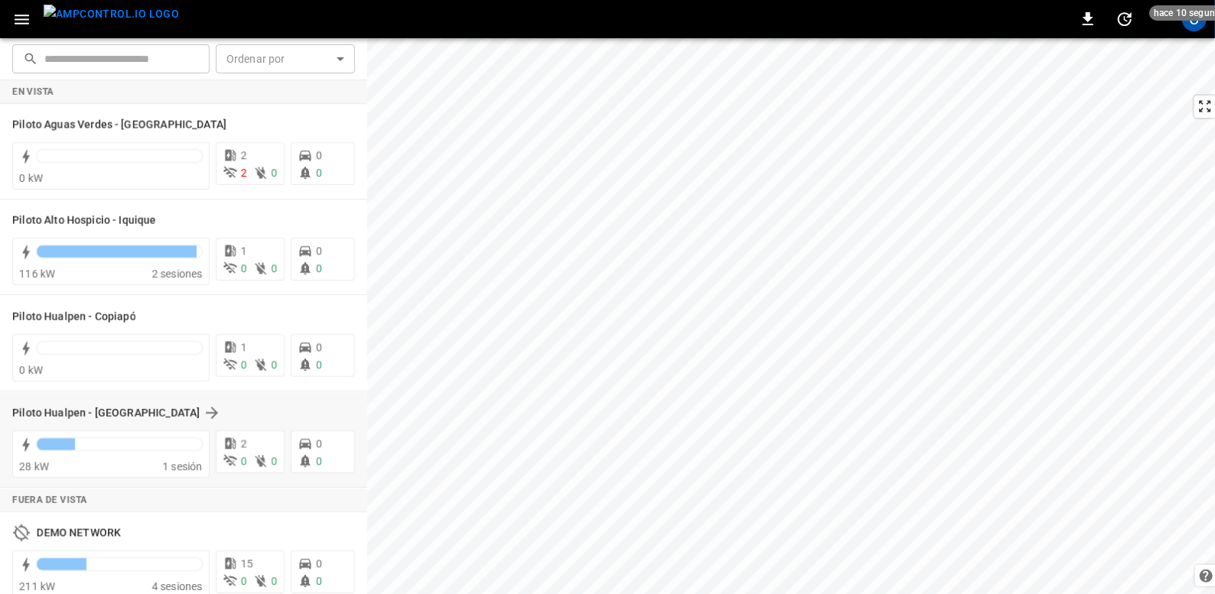
click at [149, 399] on div "Piloto Hualpen - [GEOGRAPHIC_DATA]" at bounding box center [183, 413] width 343 height 29
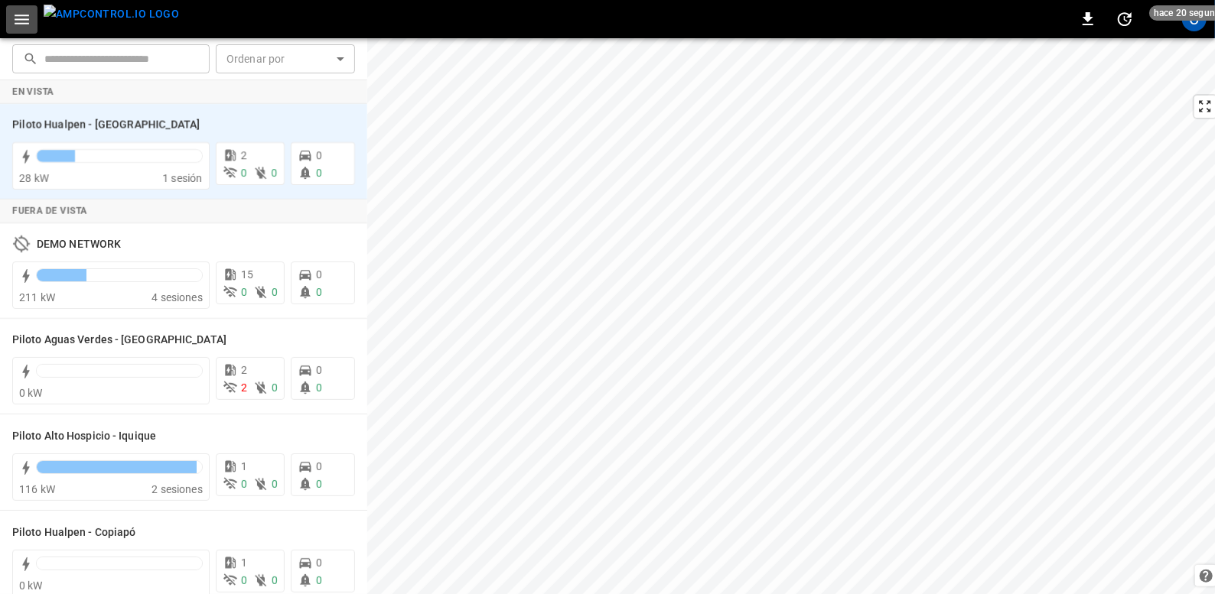
click at [31, 13] on button "button" at bounding box center [21, 19] width 31 height 28
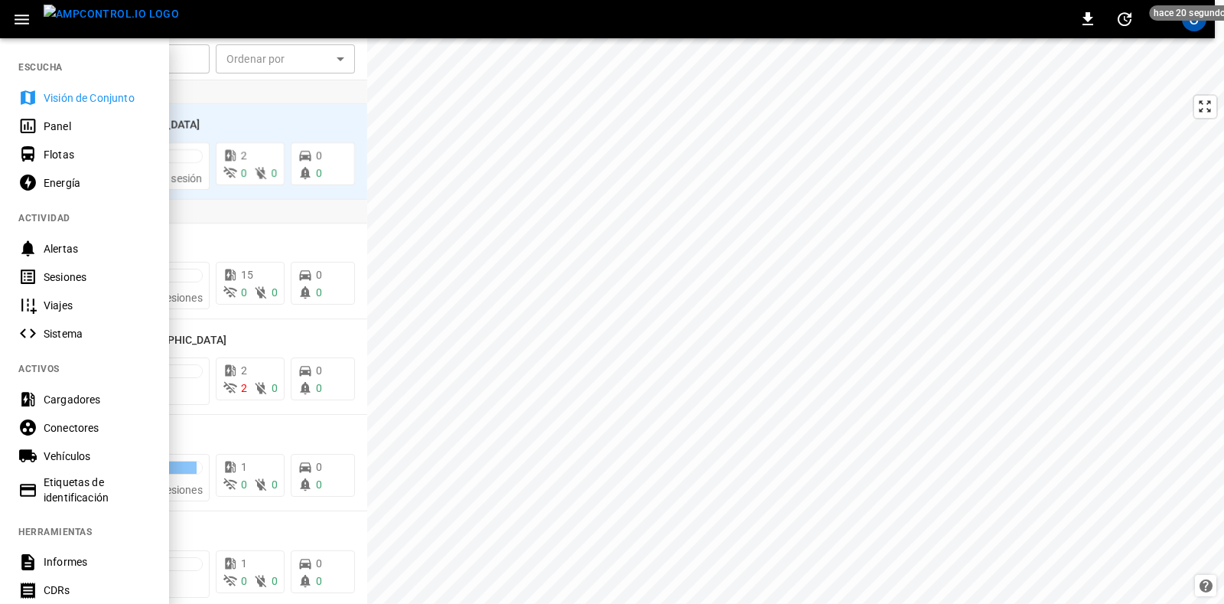
click at [115, 177] on div "Energía" at bounding box center [97, 182] width 106 height 15
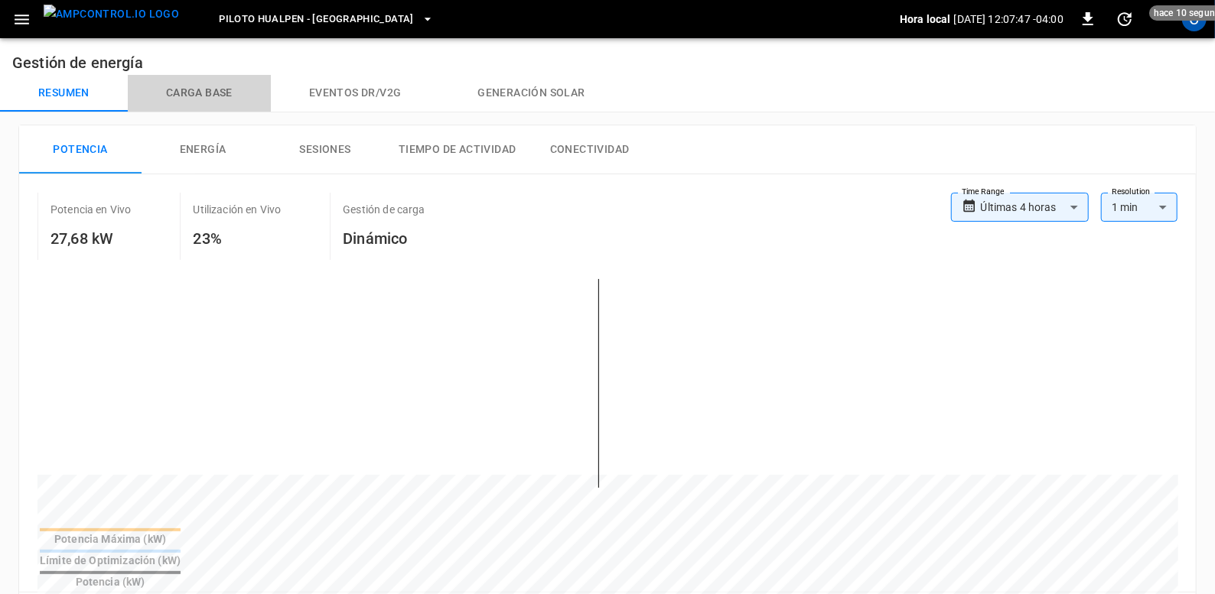
click at [207, 90] on button "Carga base" at bounding box center [199, 93] width 143 height 37
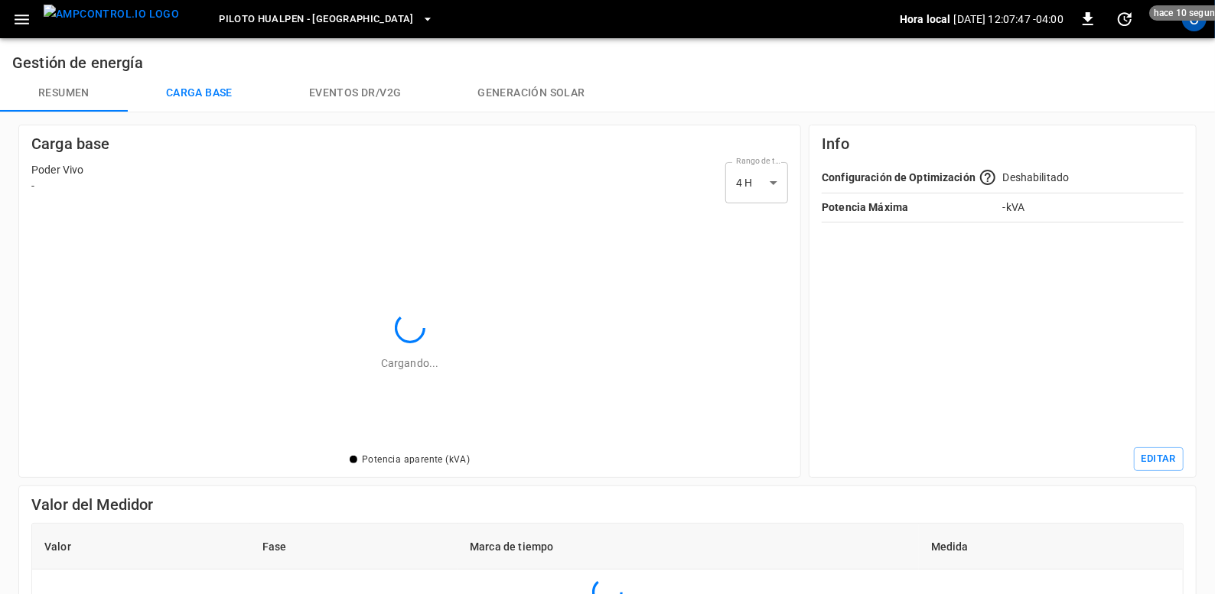
scroll to position [232, 748]
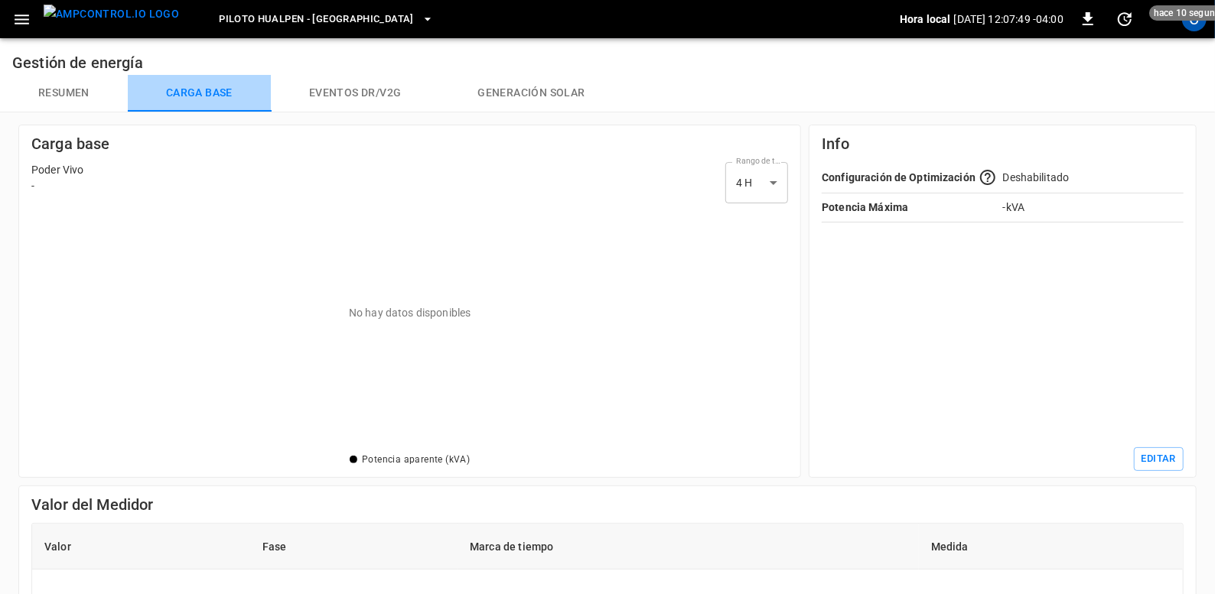
click at [271, 93] on button "Carga base" at bounding box center [199, 93] width 143 height 37
click at [98, 112] on div "Carga base Poder Vivo - Rango de tiempo 4 H ** select-time-range No hay datos d…" at bounding box center [603, 553] width 1223 height 897
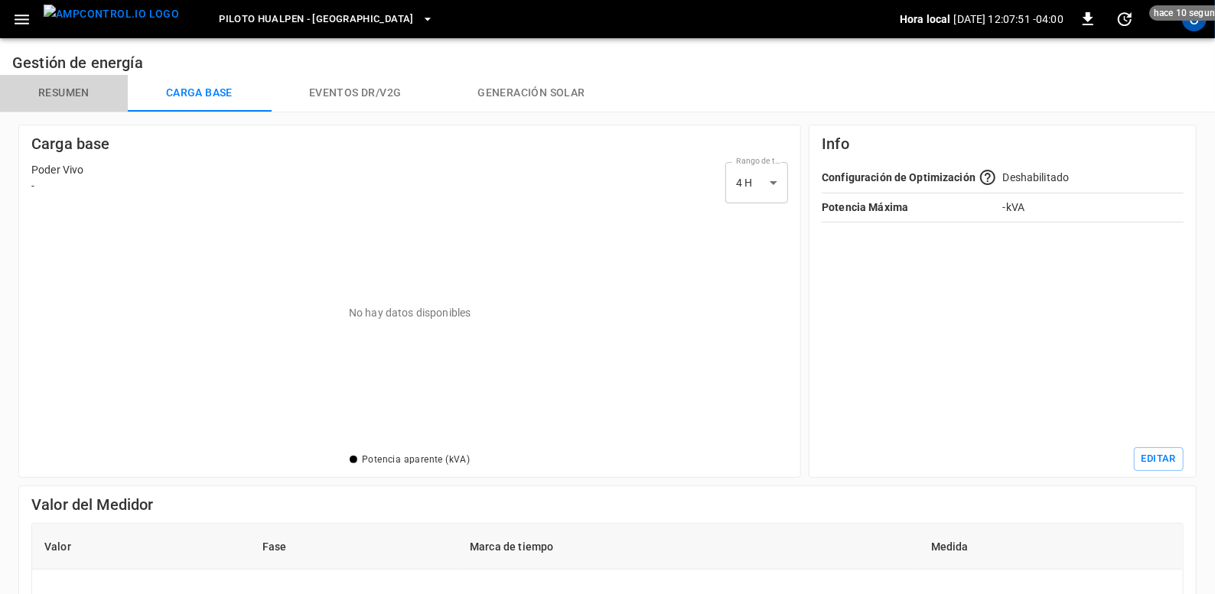
click at [81, 93] on button "Resumen" at bounding box center [64, 93] width 128 height 37
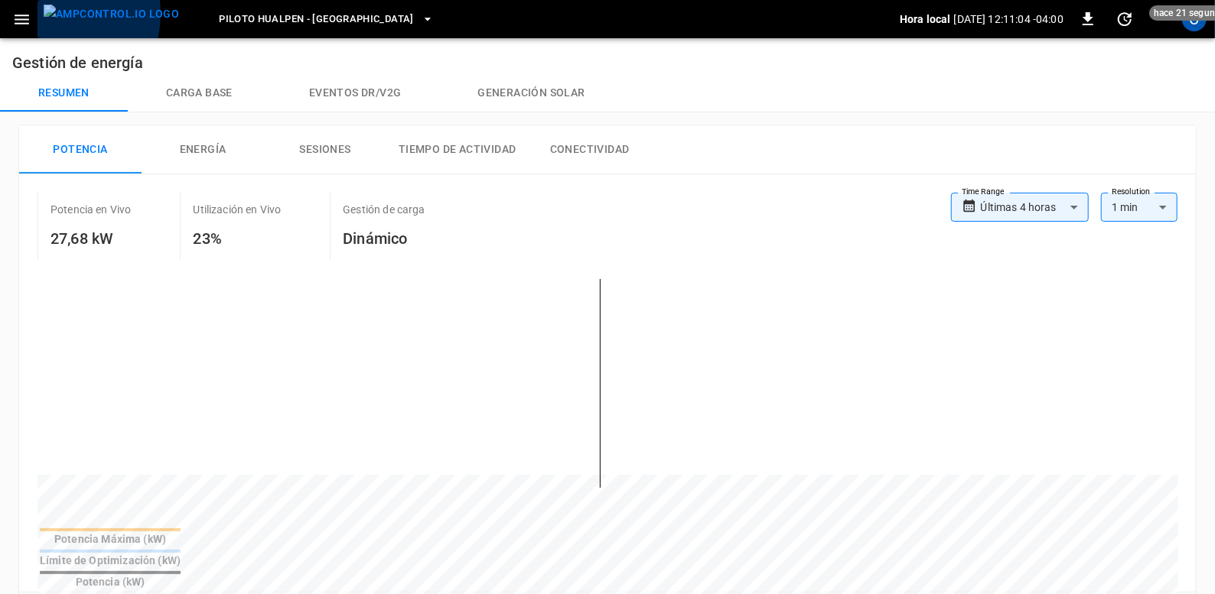
click at [46, 14] on img "menu" at bounding box center [111, 14] width 135 height 19
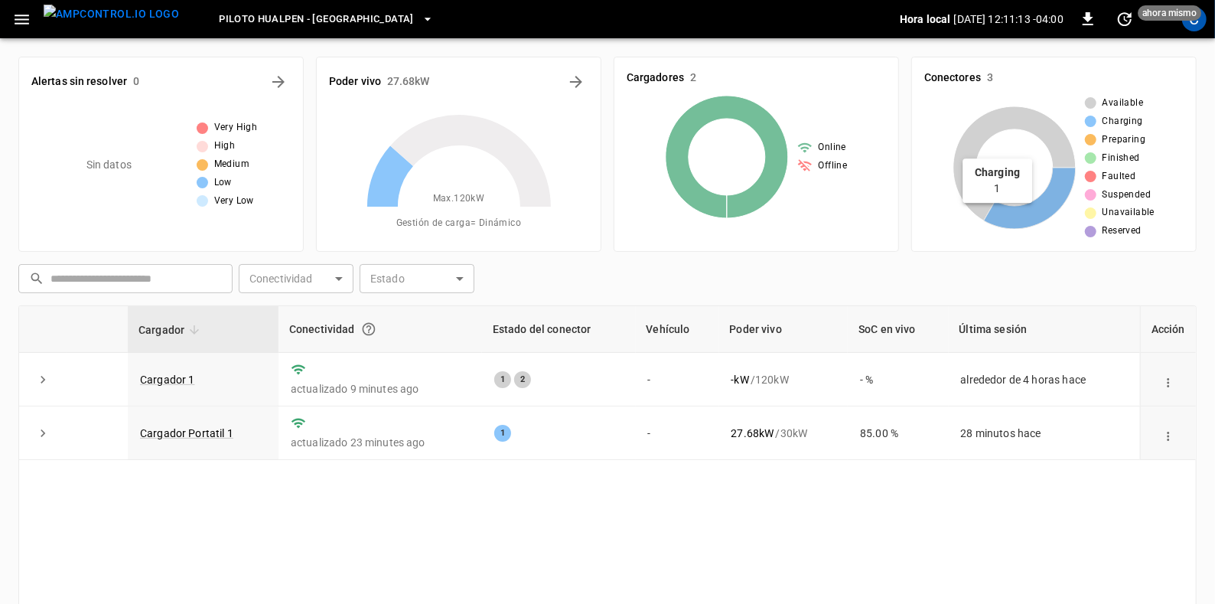
click at [1061, 204] on icon at bounding box center [1030, 198] width 92 height 61
click at [477, 430] on td "actualizado 23 minutes ago" at bounding box center [380, 433] width 204 height 54
click at [337, 425] on td "actualizado 23 minutes ago" at bounding box center [380, 433] width 204 height 54
click at [191, 432] on link "Cargador Portatil 1" at bounding box center [186, 433] width 99 height 18
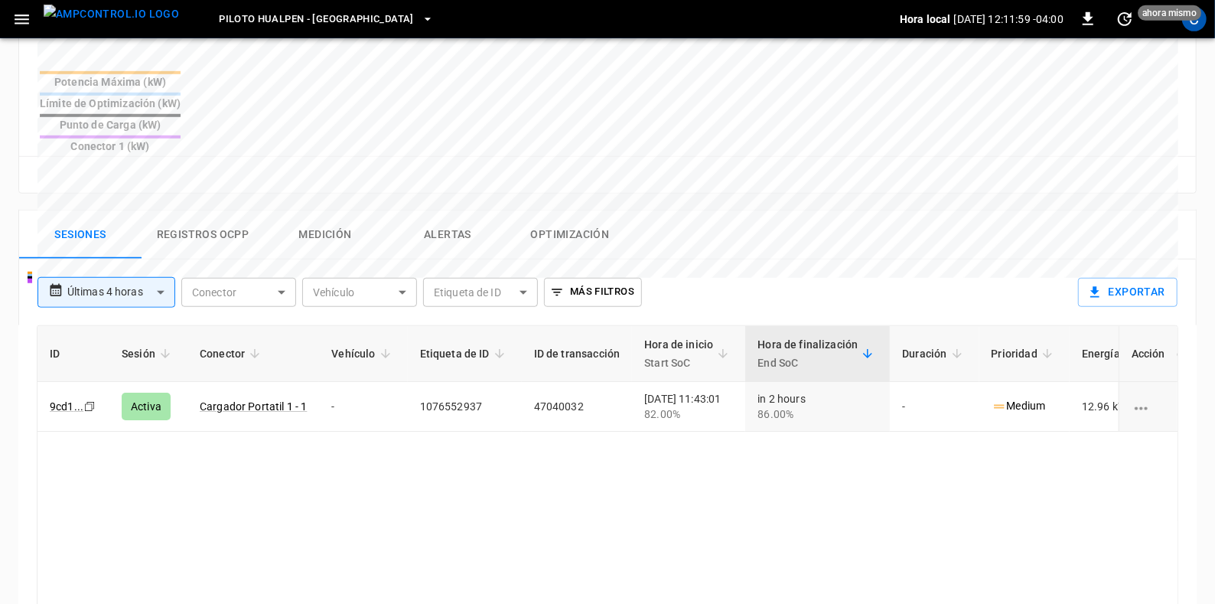
scroll to position [615, 0]
